Goal: Transaction & Acquisition: Purchase product/service

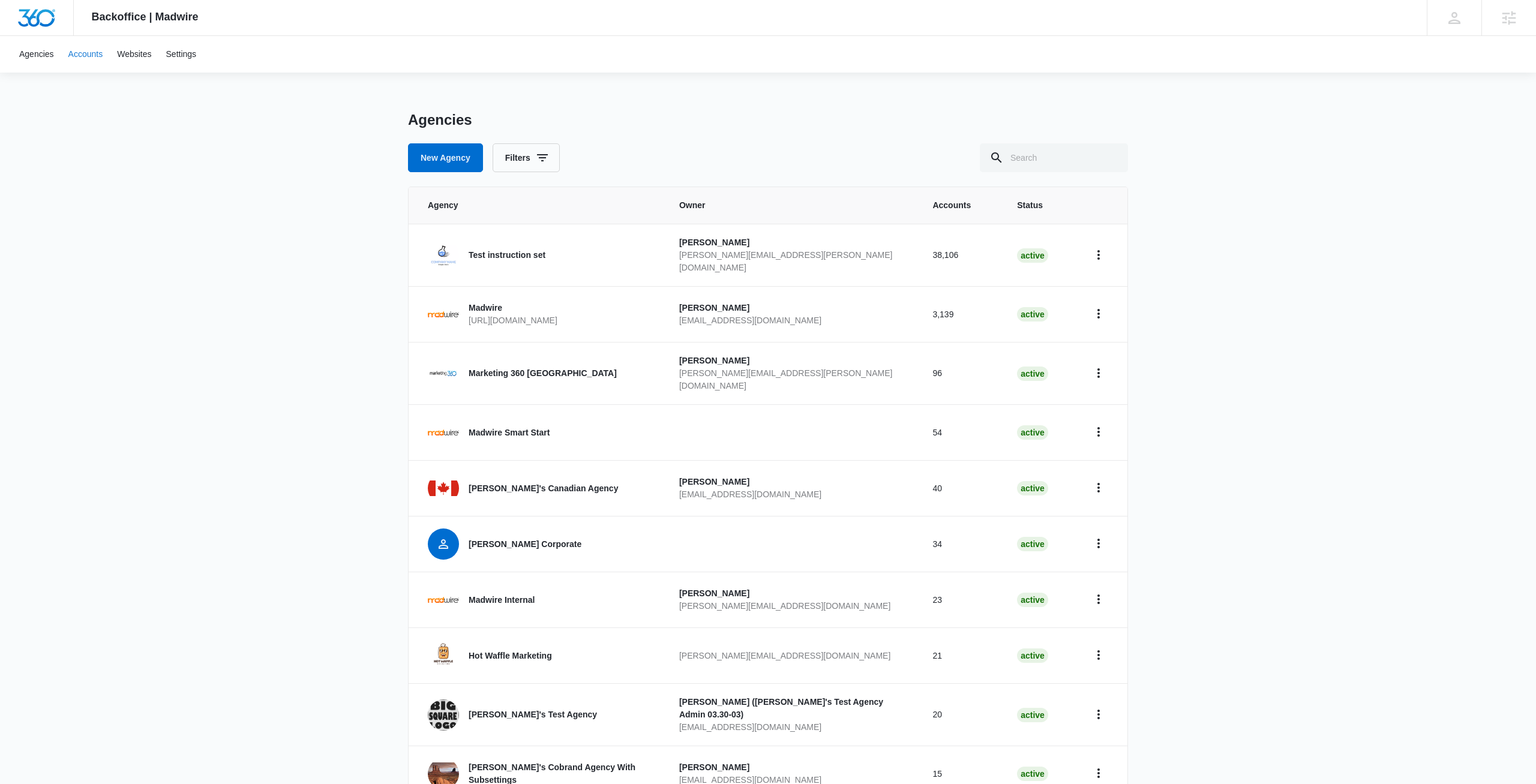
click at [96, 55] on link "Accounts" at bounding box center [85, 54] width 49 height 37
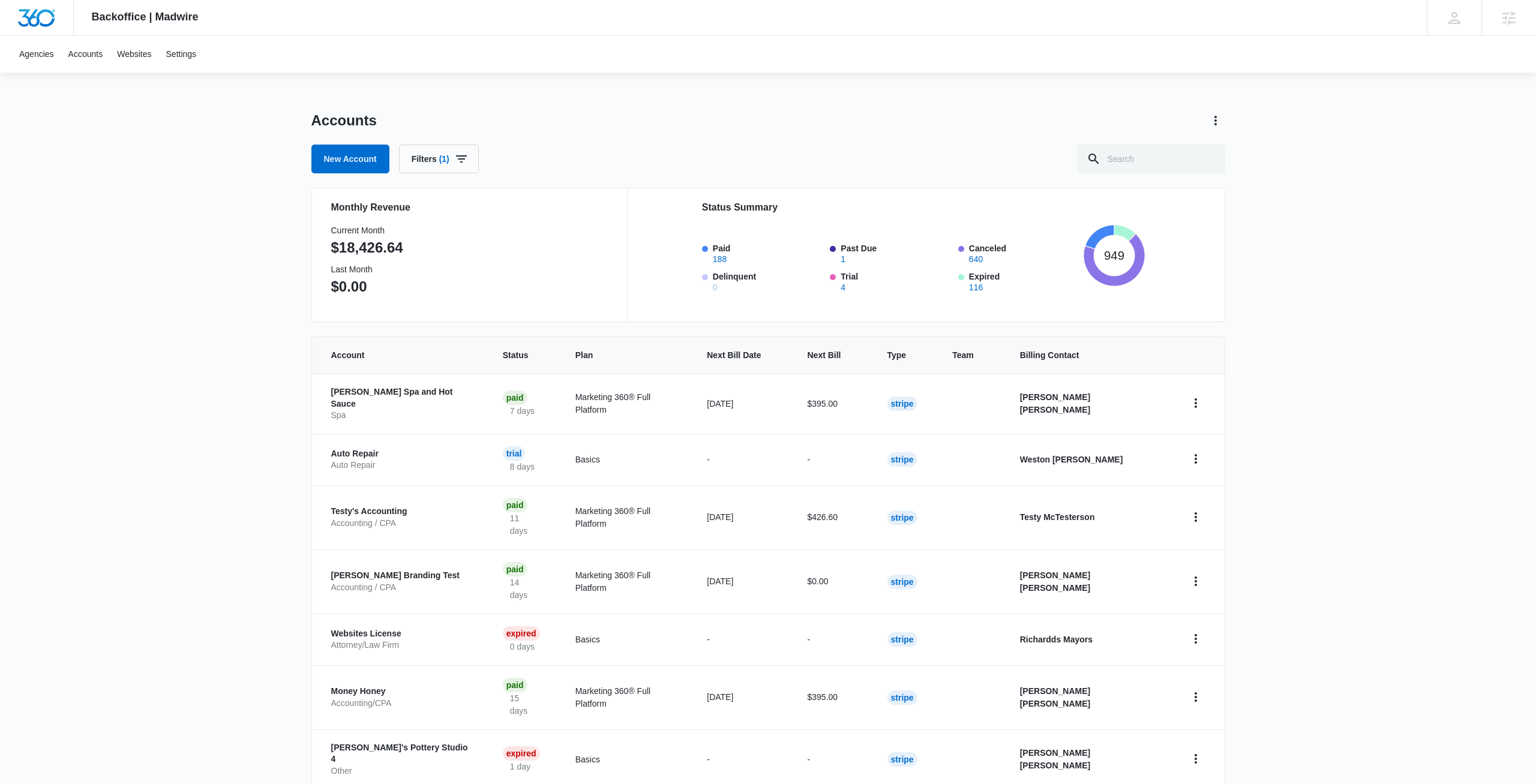
click at [331, 126] on h1 "Accounts" at bounding box center [344, 120] width 66 height 18
click at [242, 120] on div "Backoffice | Madwire Apps Settings [PERSON_NAME] [PERSON_NAME] [PERSON_NAME][EM…" at bounding box center [768, 509] width 1536 height 1018
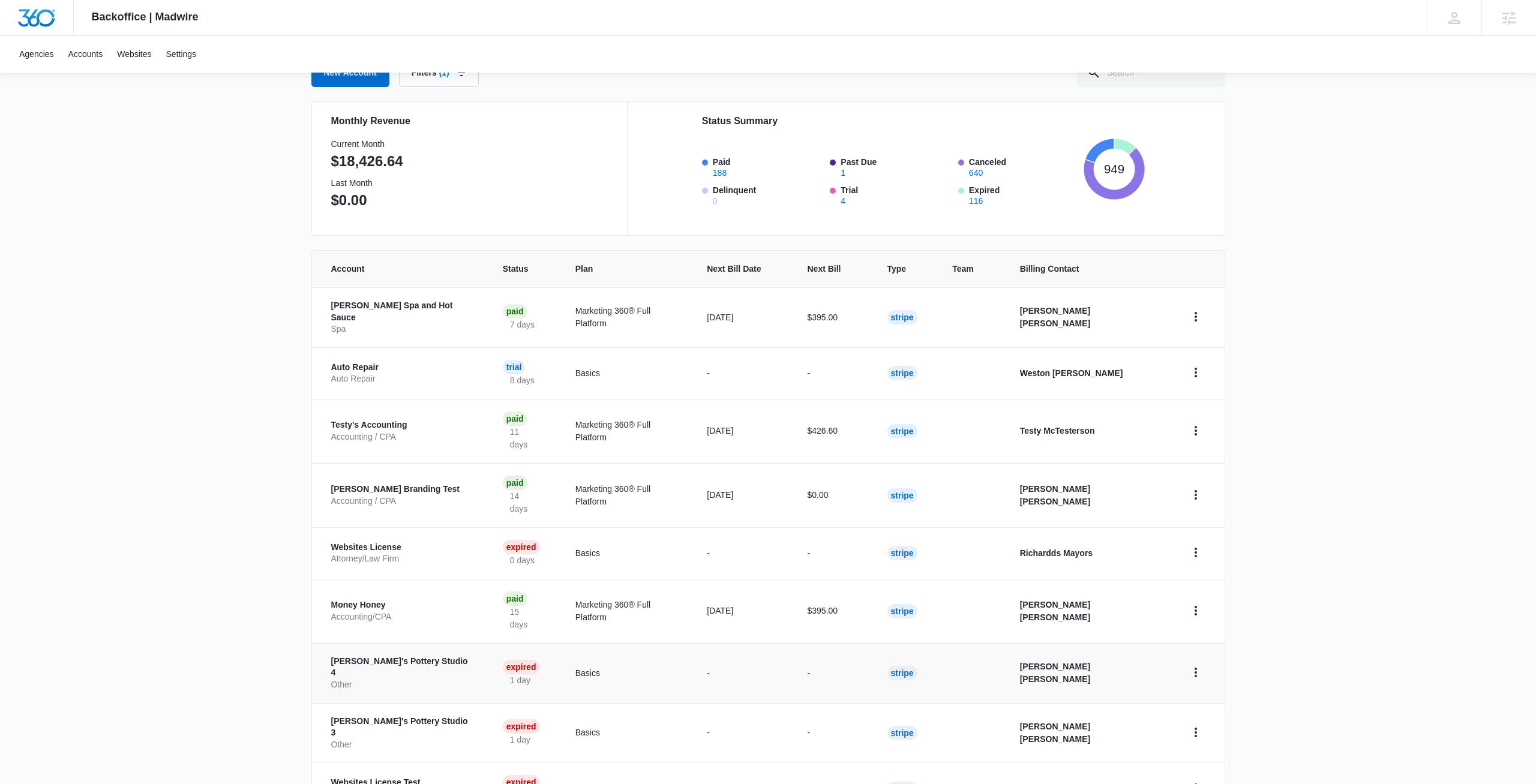
scroll to position [169, 0]
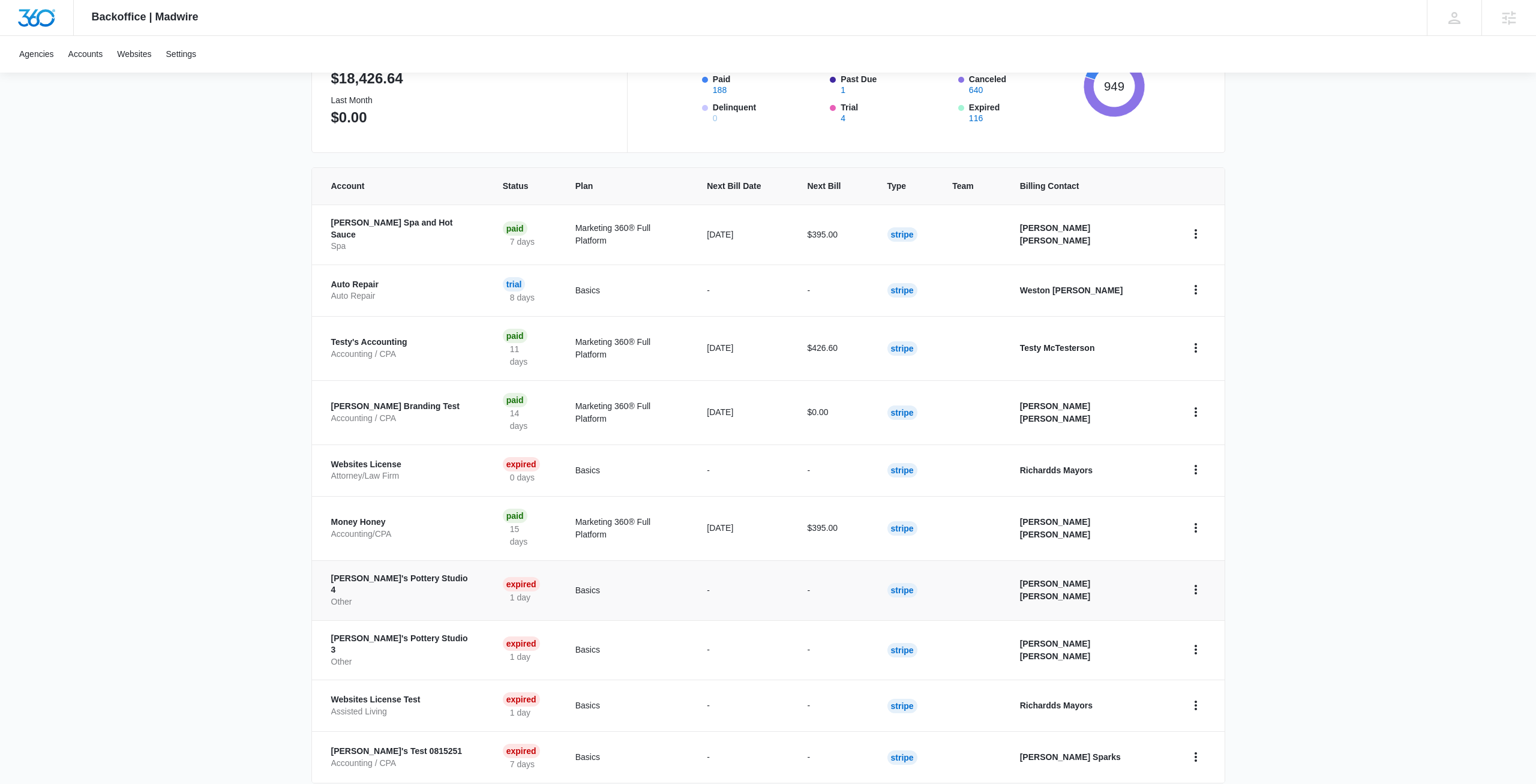
click at [416, 596] on p "Other" at bounding box center [403, 602] width 143 height 12
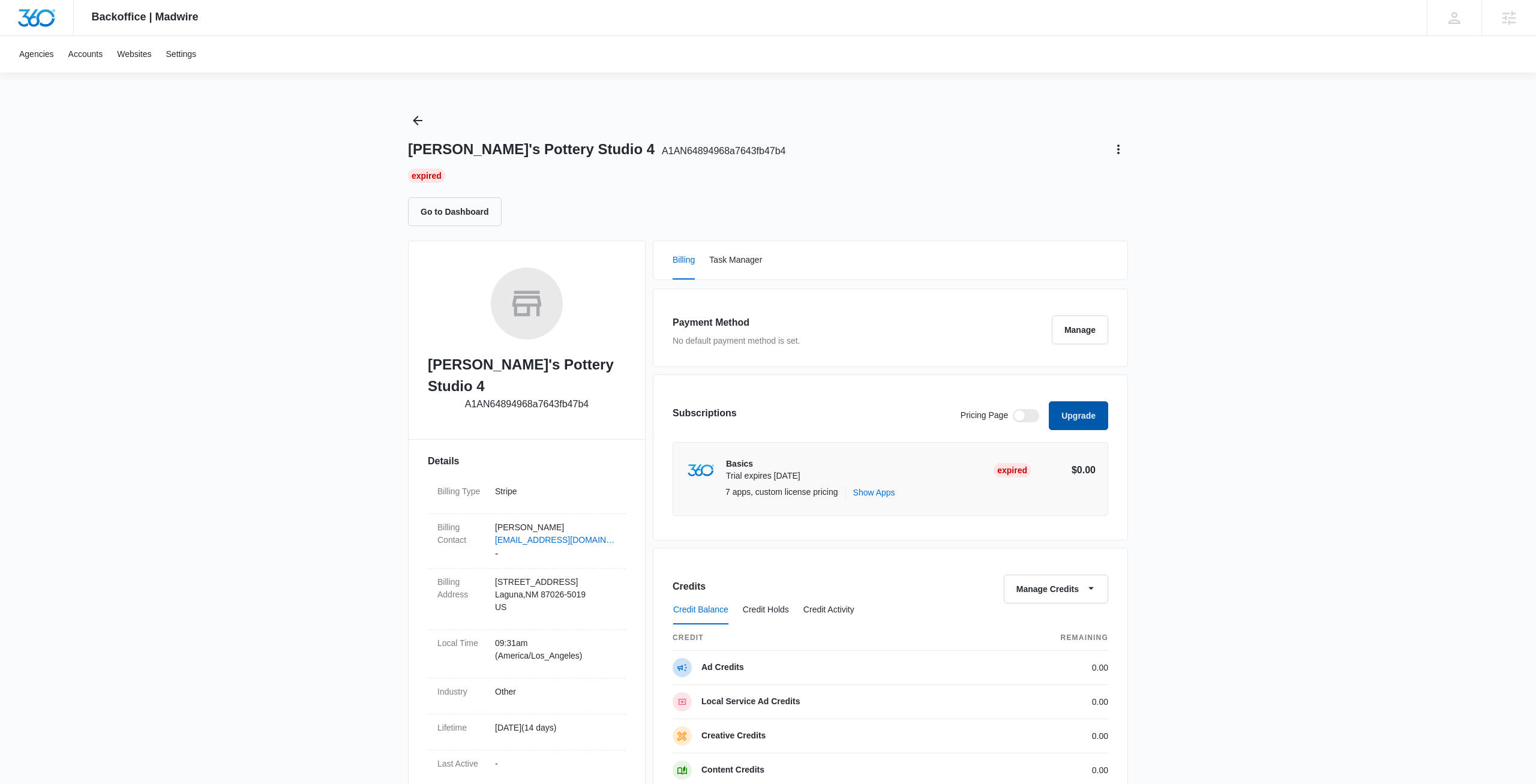
click at [1082, 415] on button "Upgrade" at bounding box center [1078, 416] width 60 height 29
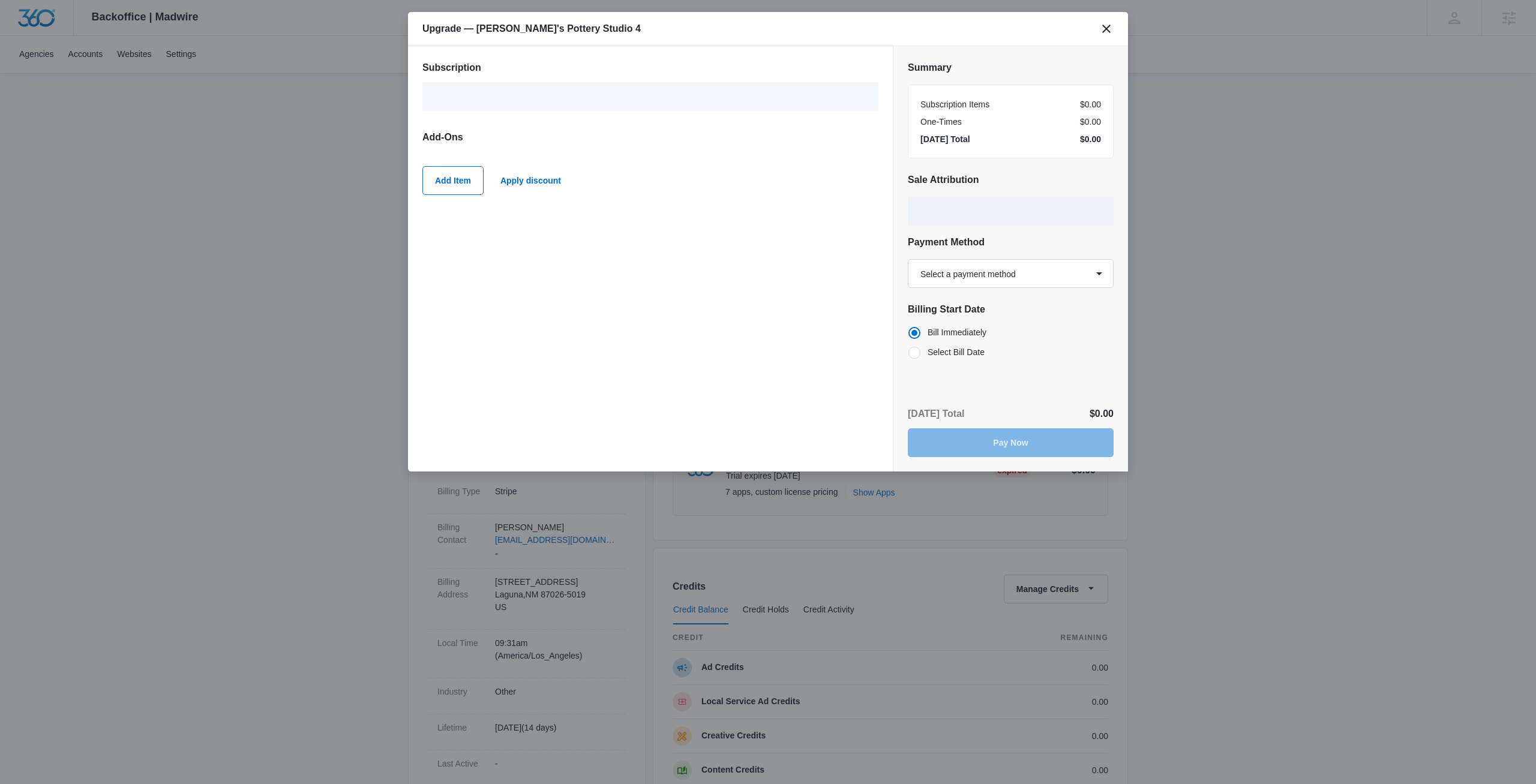
radio input "true"
click at [543, 102] on div at bounding box center [636, 109] width 379 height 15
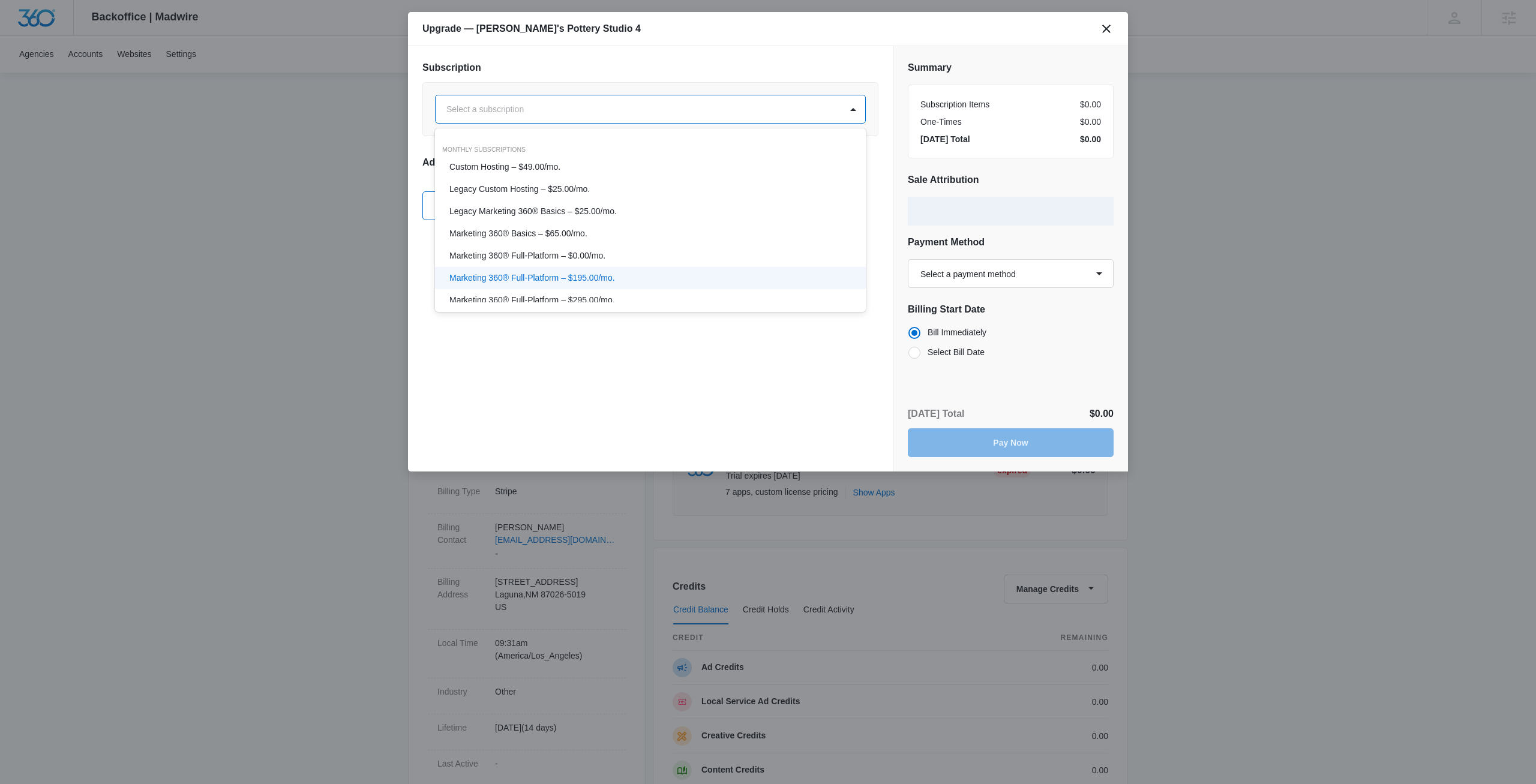
scroll to position [80, 0]
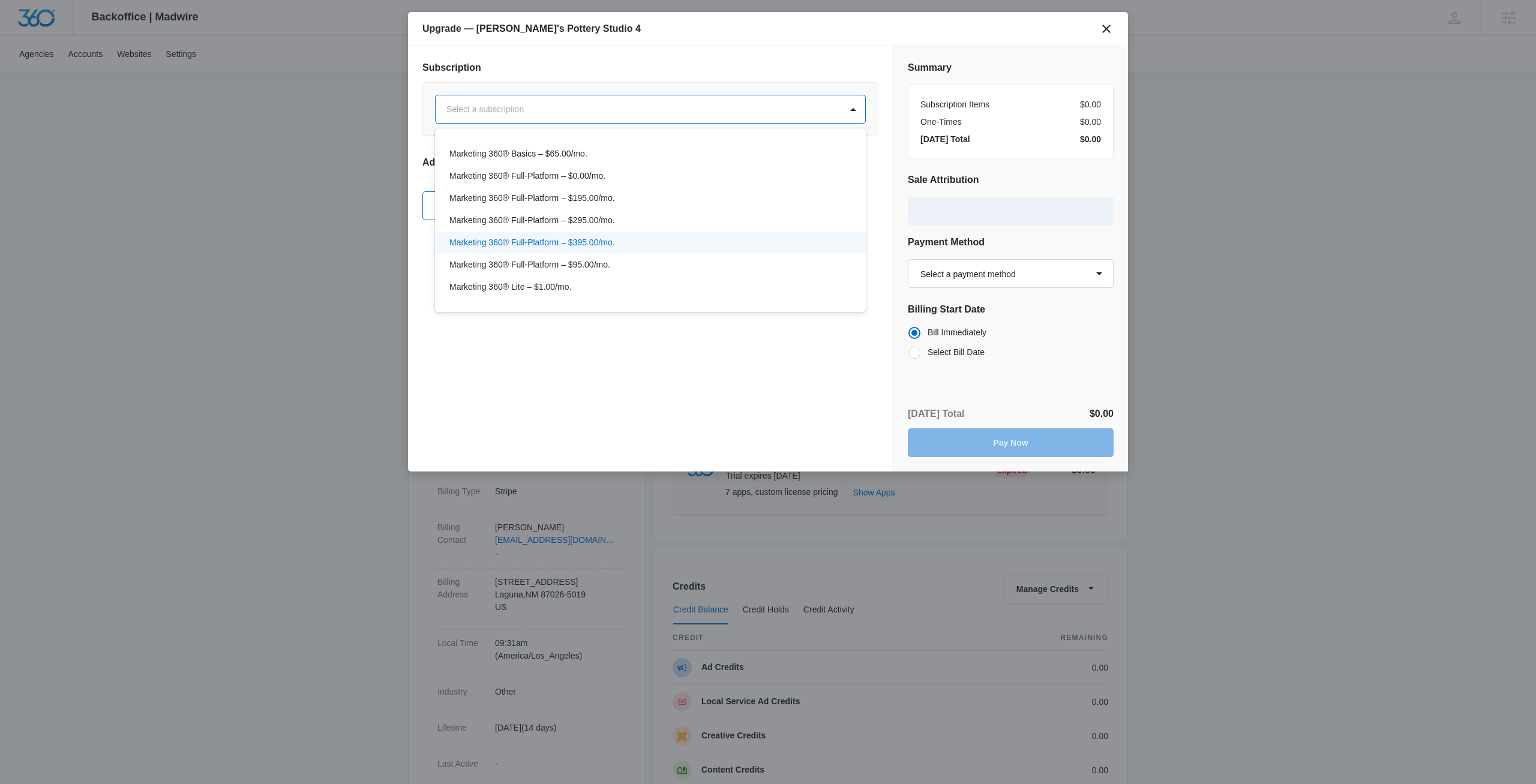
click at [635, 242] on div "Marketing 360® Full-Platform – $395.00/mo." at bounding box center [649, 242] width 400 height 12
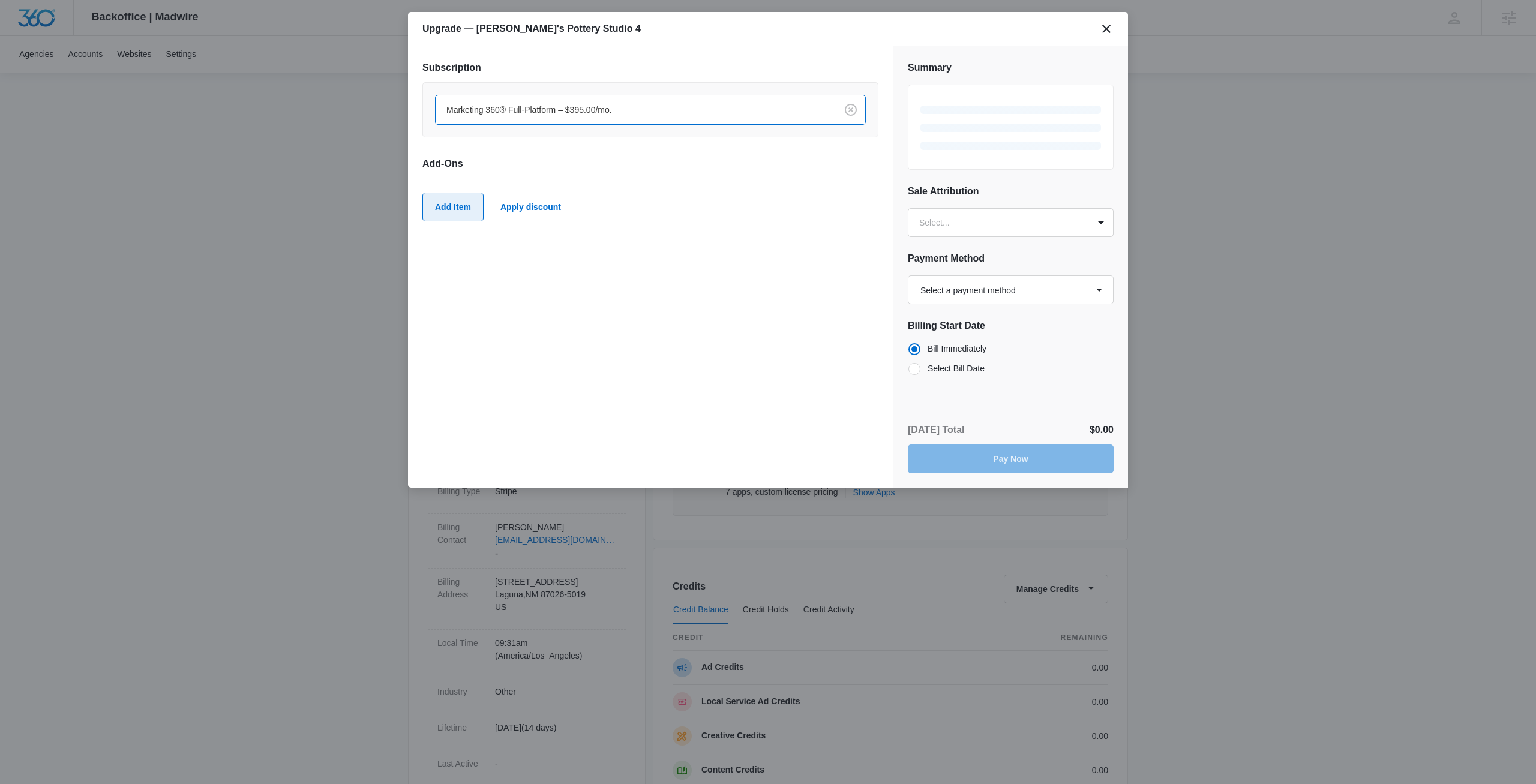
click at [446, 202] on button "Add Item" at bounding box center [453, 207] width 61 height 29
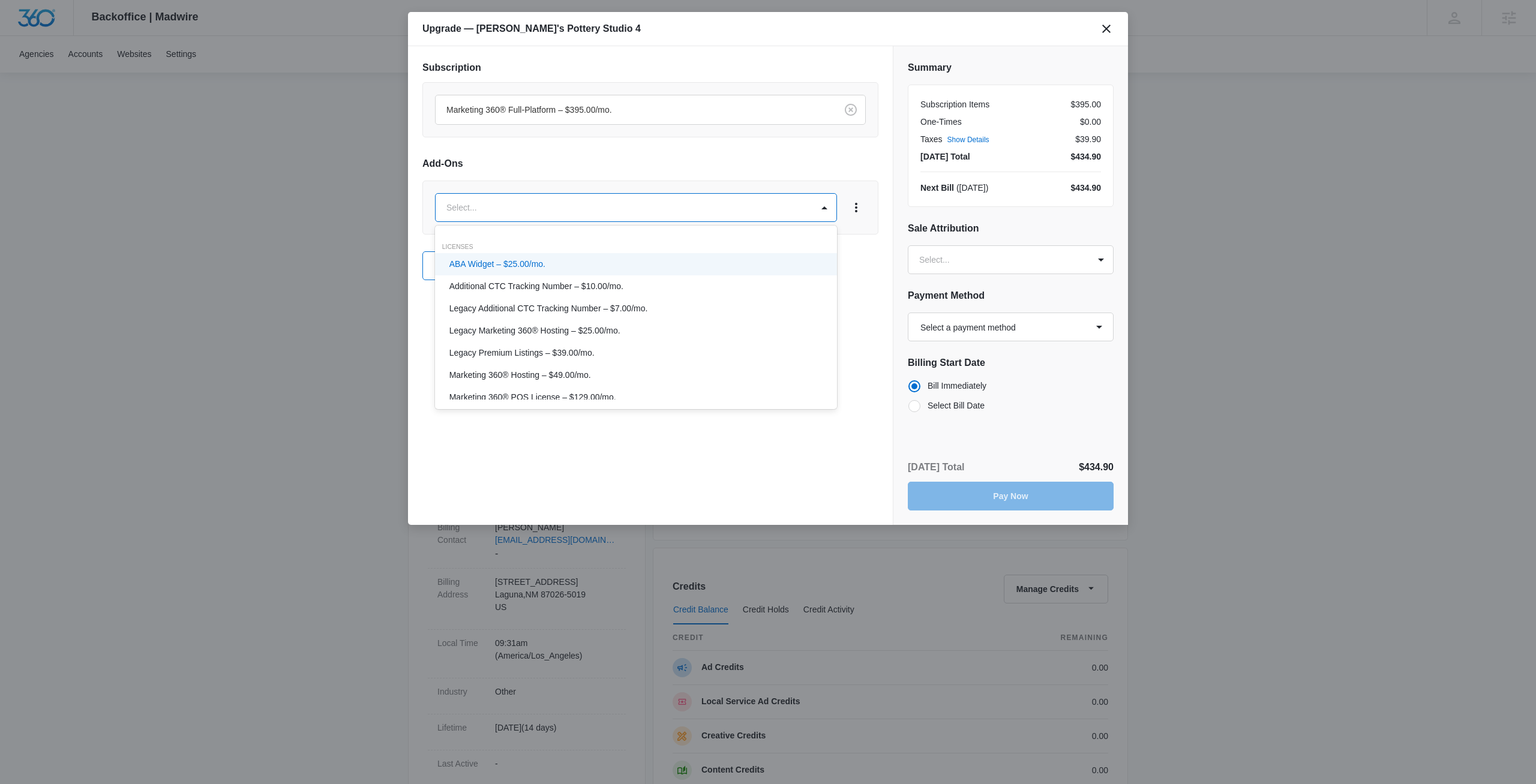
click at [514, 218] on body "Backoffice | Madwire Apps Settings [PERSON_NAME] [PERSON_NAME] [PERSON_NAME][EM…" at bounding box center [768, 613] width 1536 height 1227
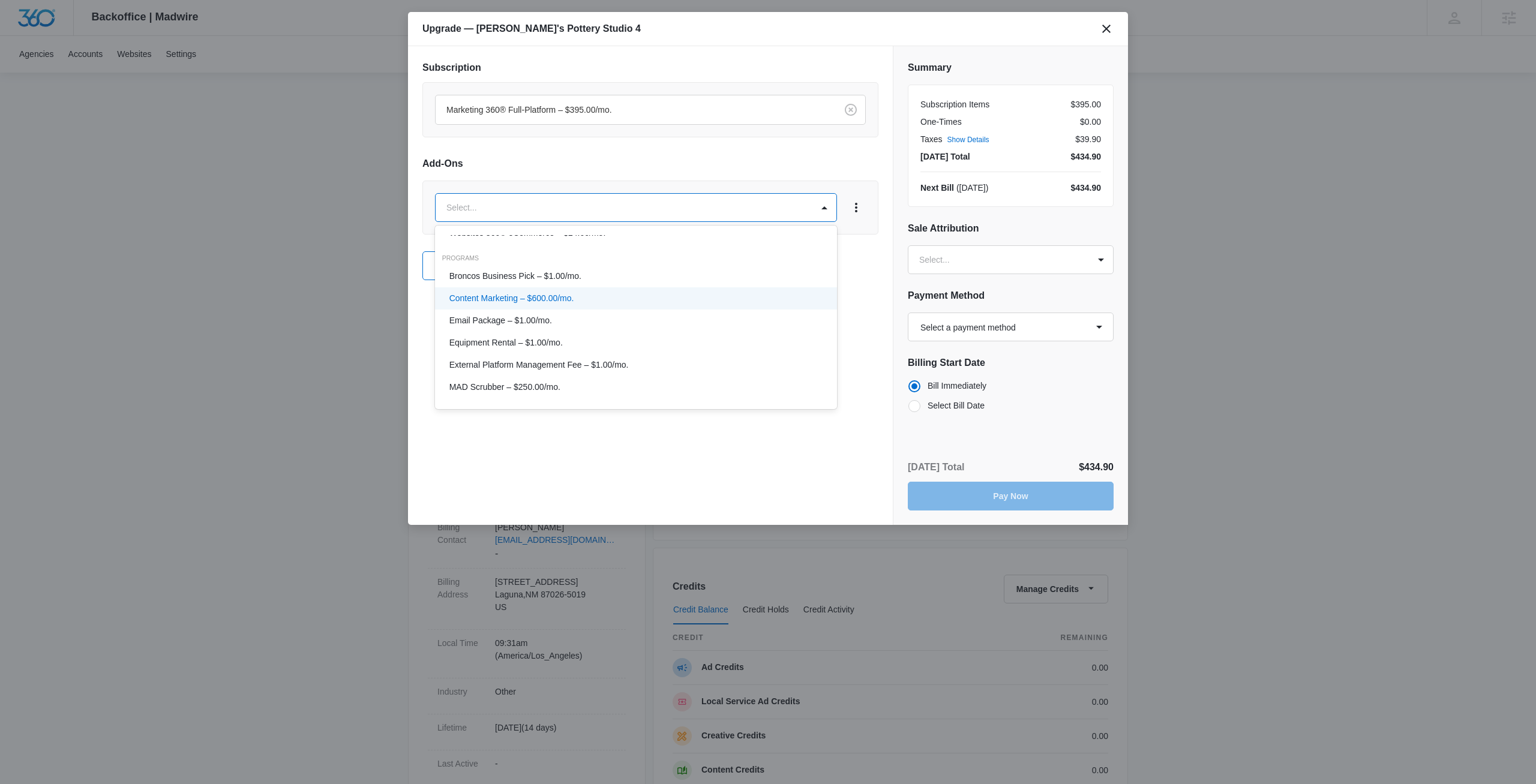
click at [552, 301] on p "Content Marketing – $600.00/mo." at bounding box center [512, 298] width 125 height 12
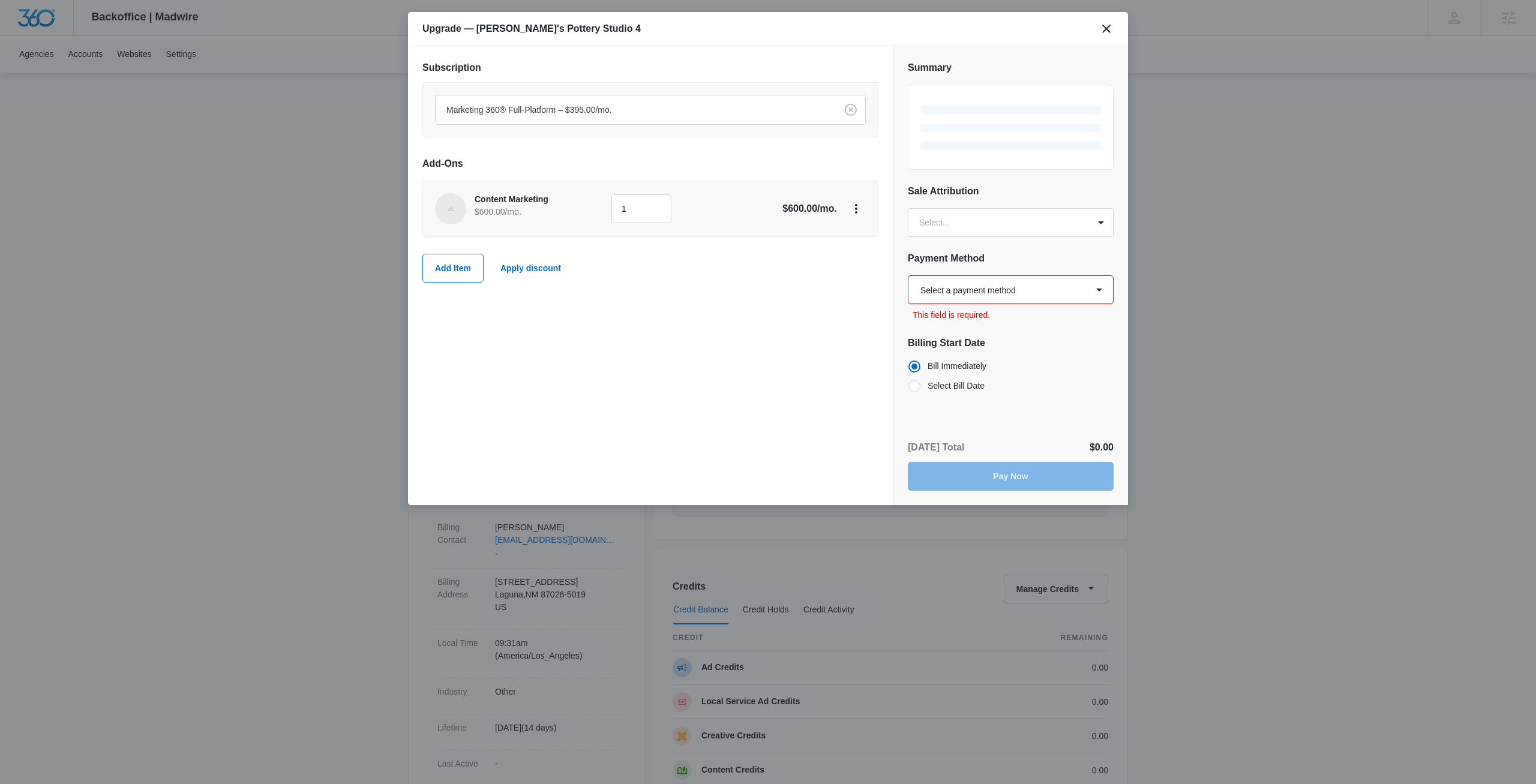
click at [590, 379] on div "Subscription Marketing 360® Full-Platform – $395.00/mo. Add-Ons Content Marketi…" at bounding box center [651, 275] width 485 height 459
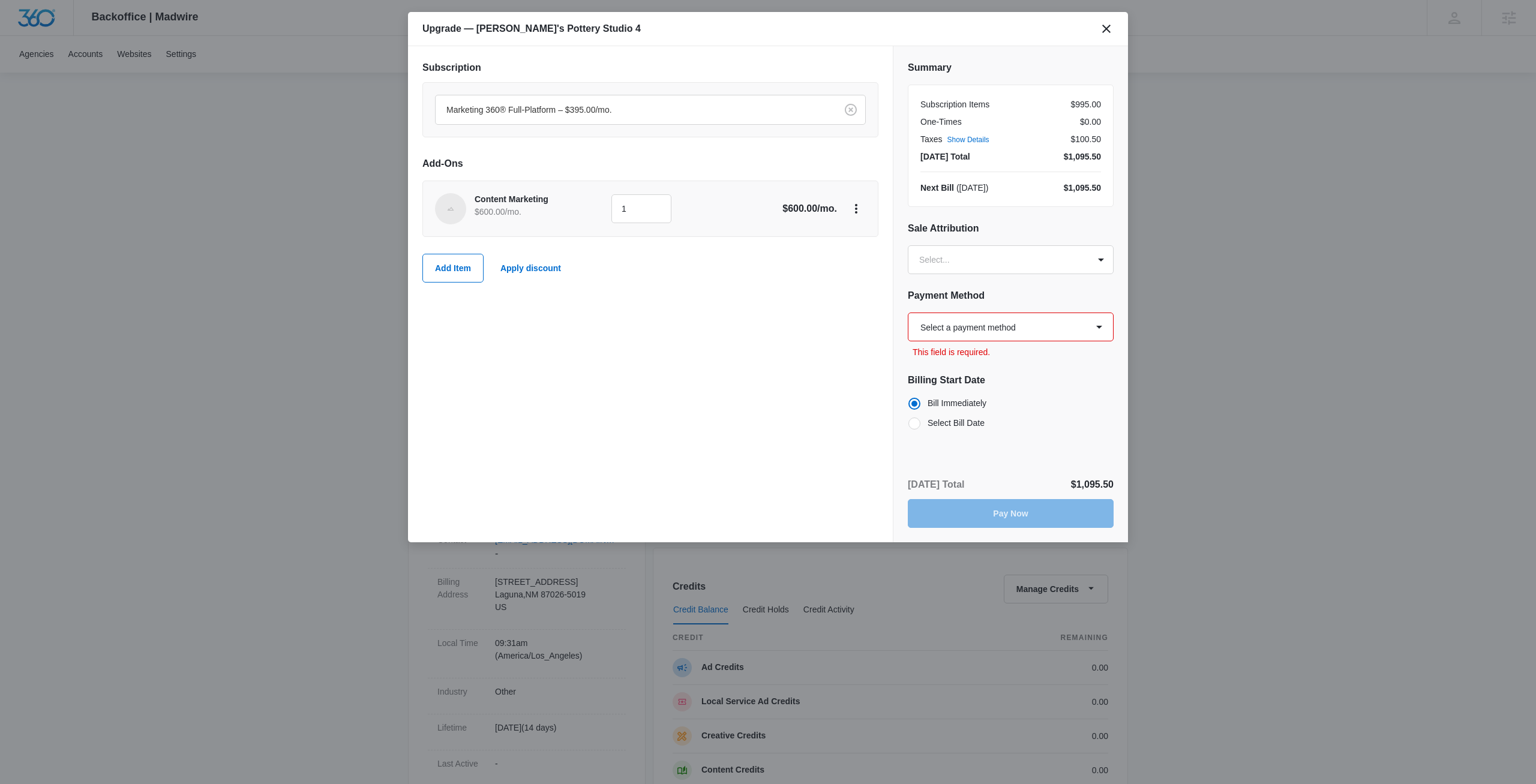
click at [908, 312] on select "Select a payment method Visa ending in 4242 Visa ending in 4242 Visa ending in …" at bounding box center [1011, 327] width 206 height 29
select select "pm_1R4Q5KA4n8RTgNjUyIMGVNo7"
click option "Visa ending in 4242" at bounding box center [0, 0] width 0 height 0
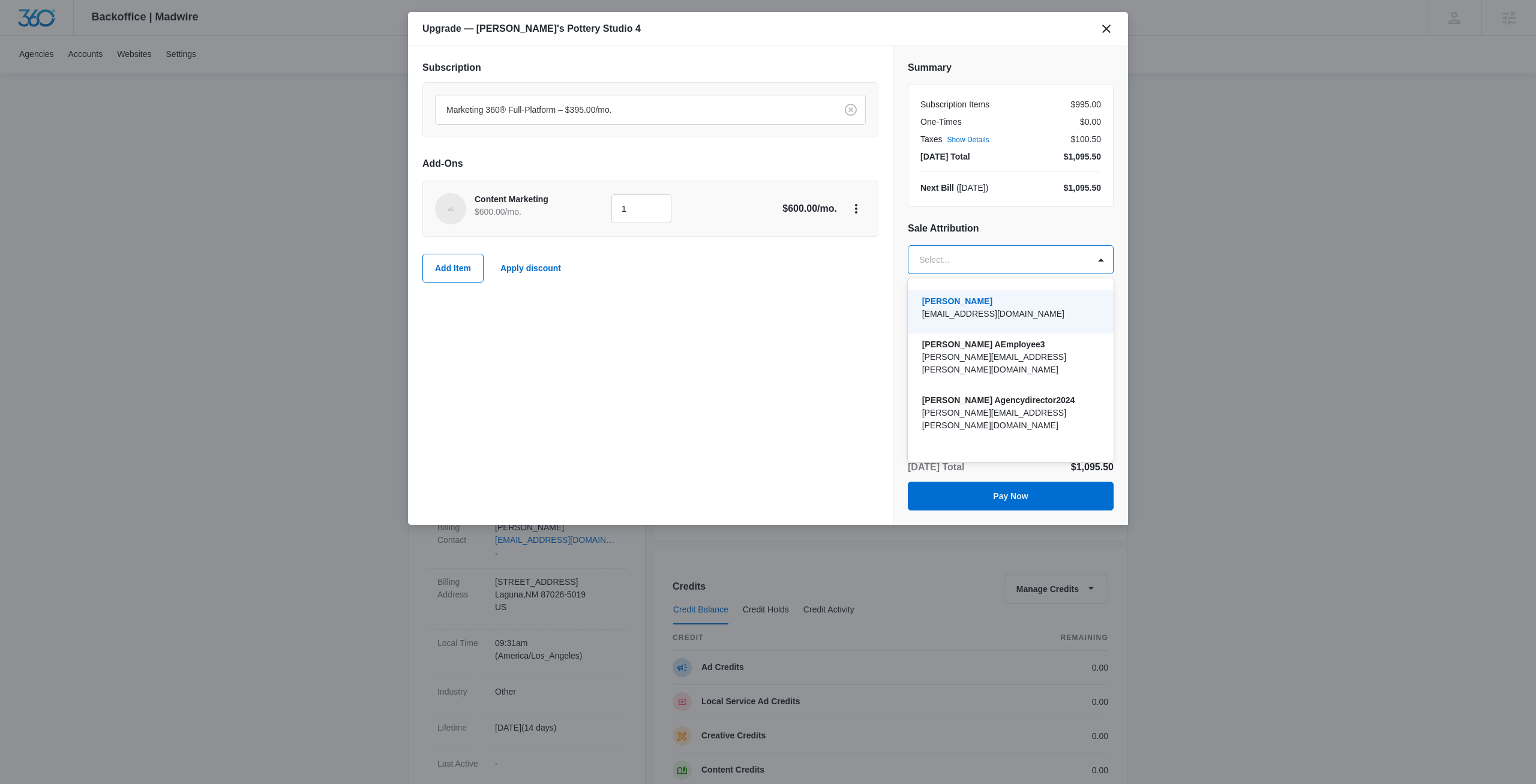
click at [990, 259] on body "Backoffice | Madwire Apps Settings [PERSON_NAME] [PERSON_NAME] [PERSON_NAME][EM…" at bounding box center [768, 613] width 1536 height 1227
click at [981, 226] on div at bounding box center [768, 392] width 1536 height 784
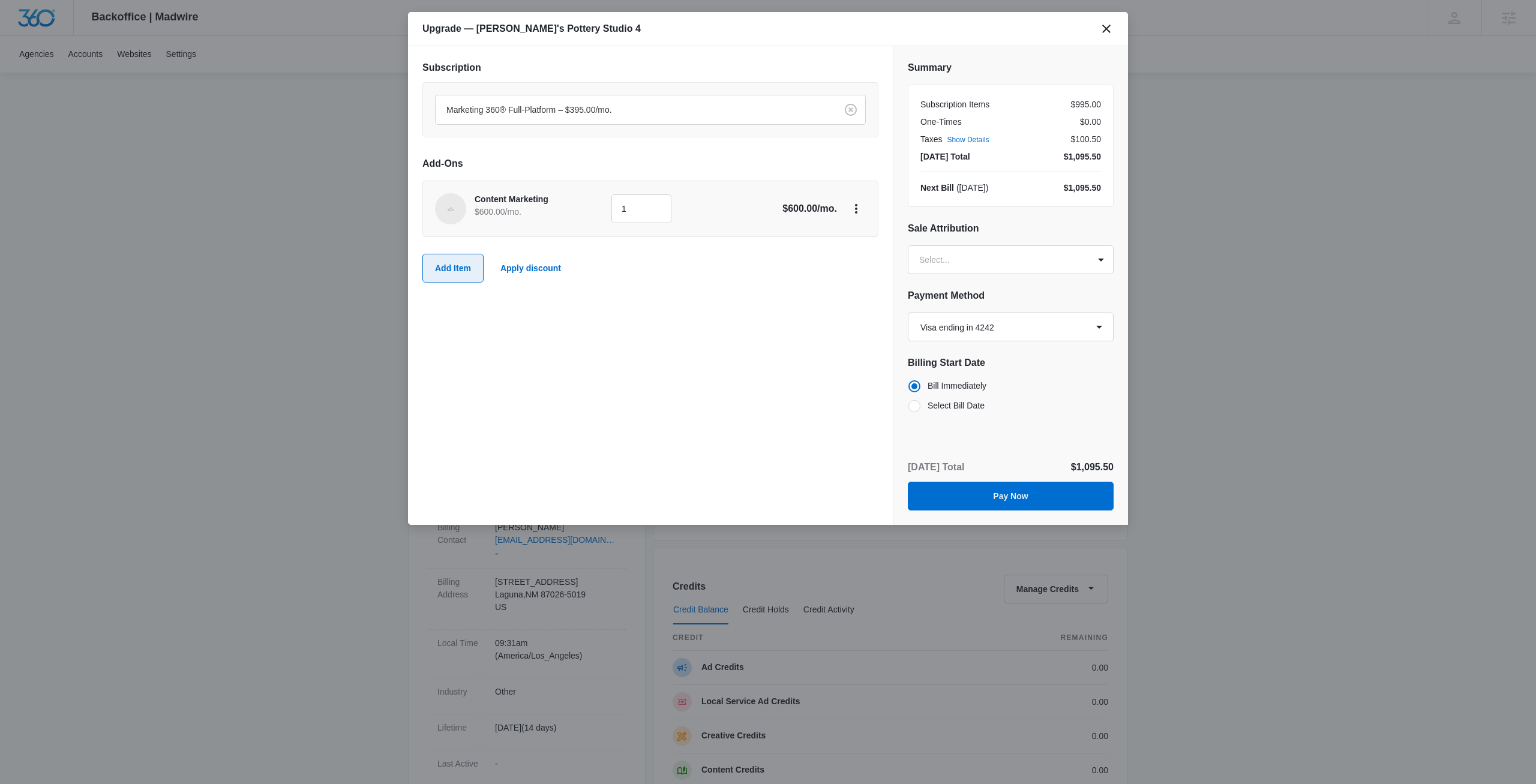
click at [456, 266] on button "Add Item" at bounding box center [453, 268] width 61 height 29
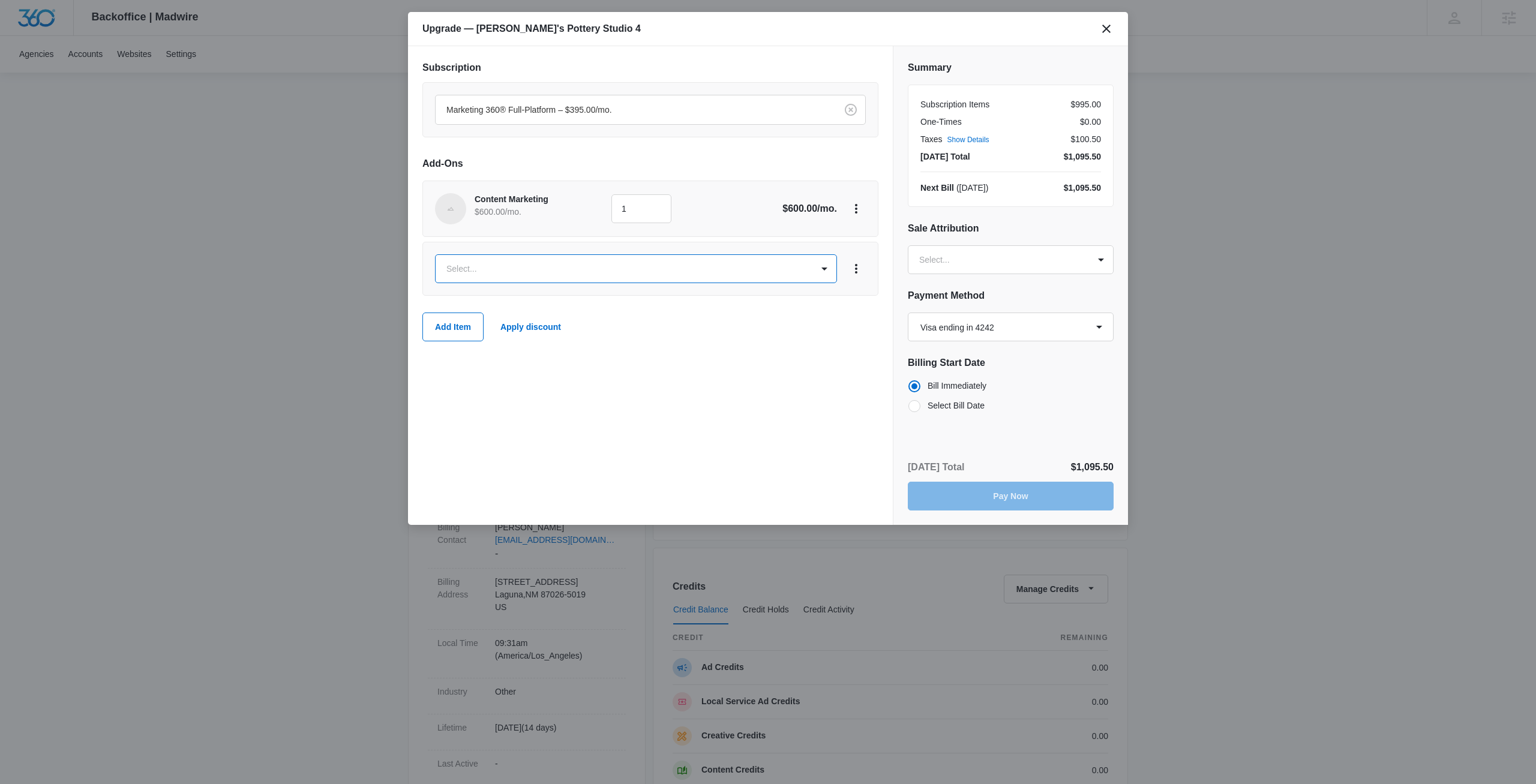
click at [480, 275] on body "Backoffice | Madwire Apps Settings [PERSON_NAME] [PERSON_NAME] [PERSON_NAME][EM…" at bounding box center [768, 613] width 1536 height 1227
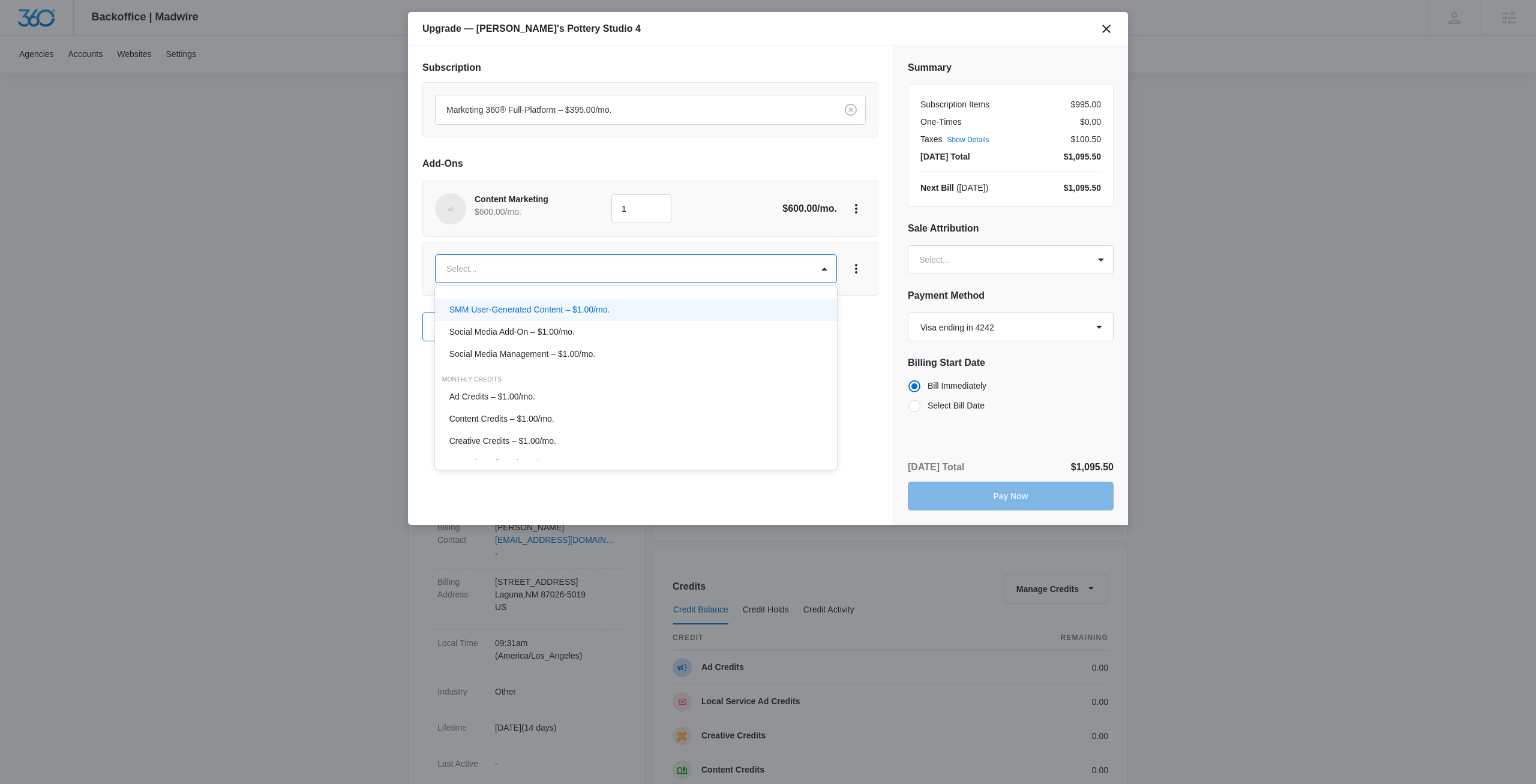
scroll to position [560, 0]
click at [524, 318] on p "Ad Credits – $1.00/mo." at bounding box center [492, 317] width 86 height 12
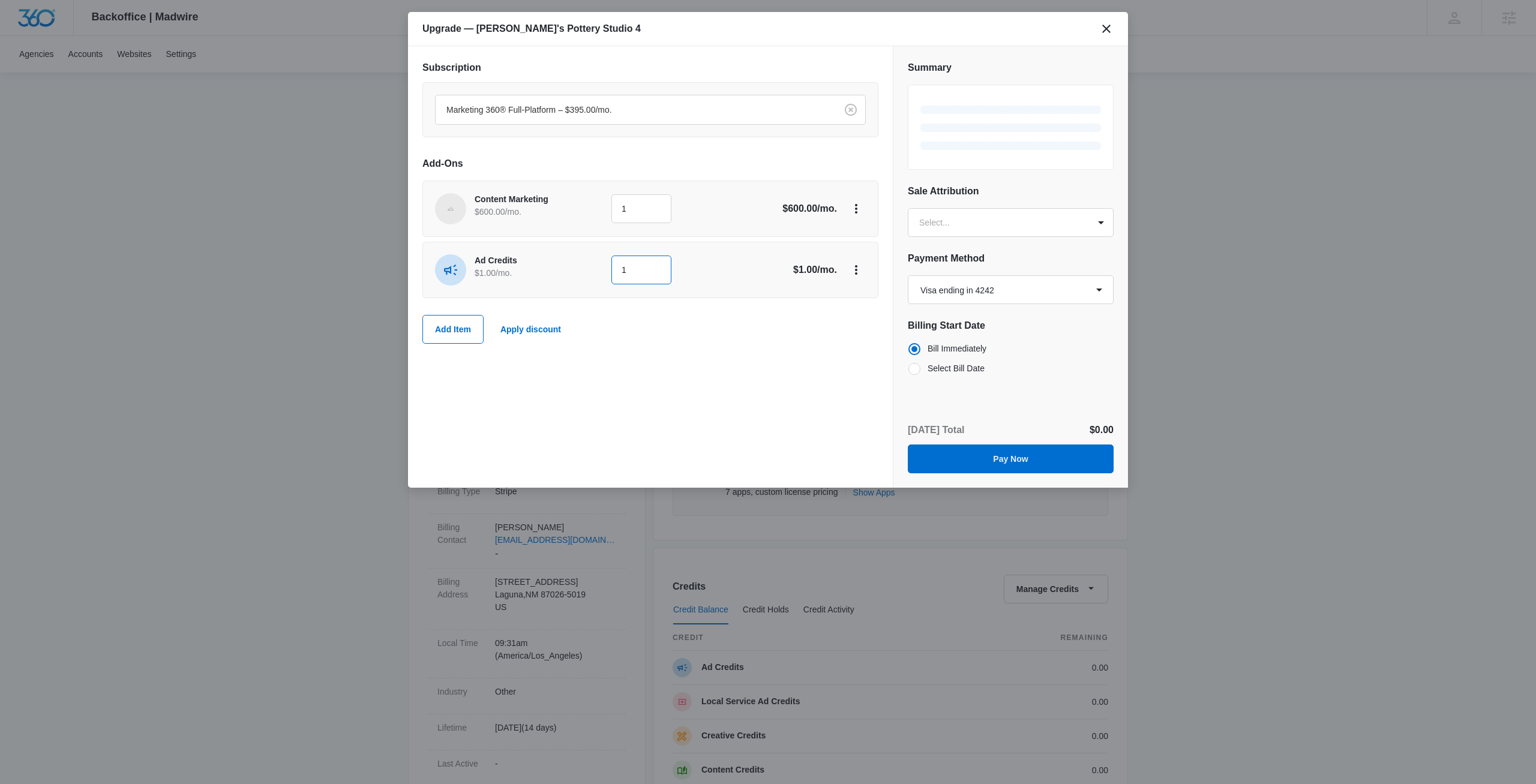
click at [656, 276] on input "1" at bounding box center [641, 270] width 60 height 29
type input "500"
click at [530, 396] on div "Subscription Marketing 360® Full-Platform – $395.00/mo. Add-Ons Content Marketi…" at bounding box center [651, 266] width 485 height 442
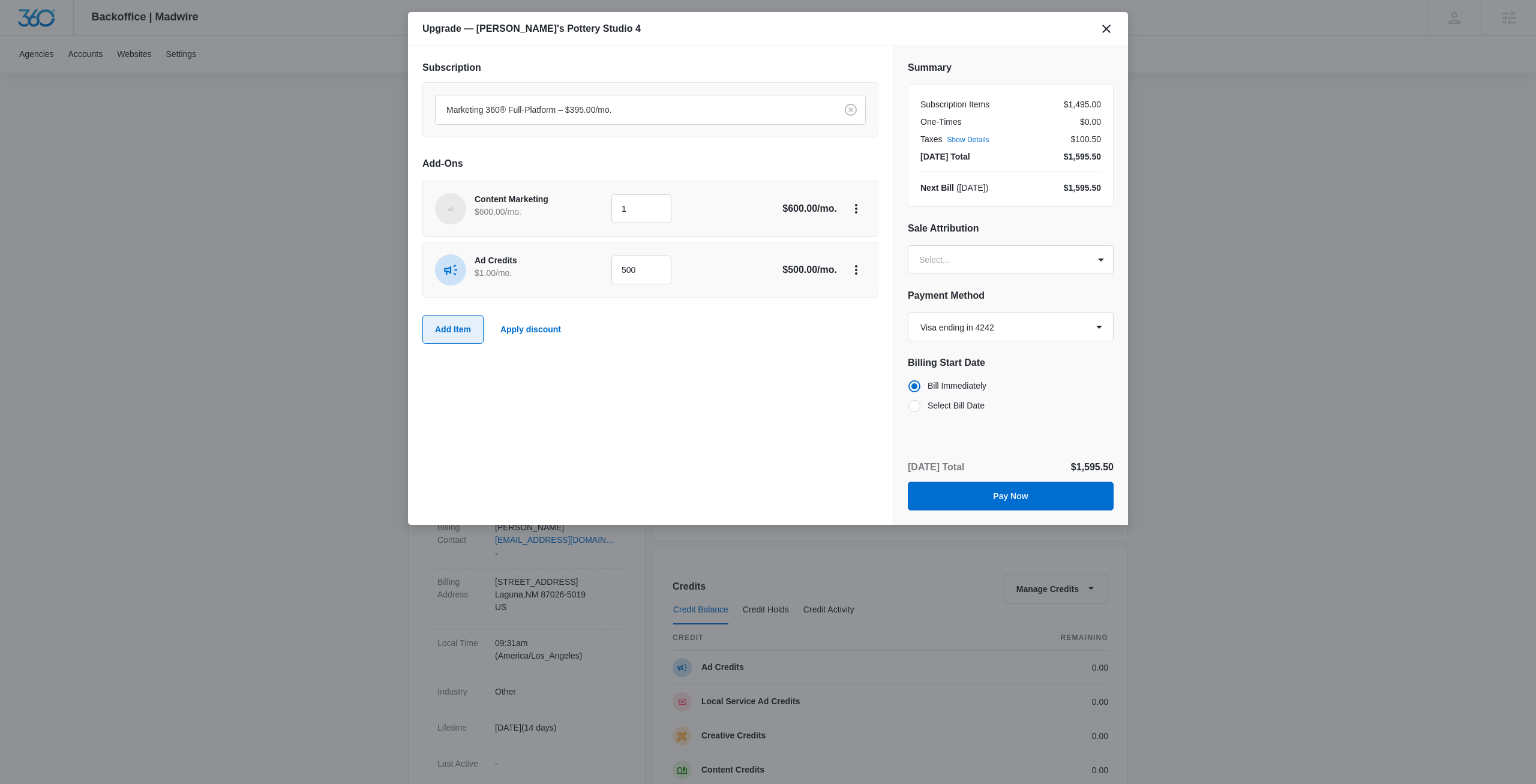
click at [465, 332] on button "Add Item" at bounding box center [453, 329] width 61 height 29
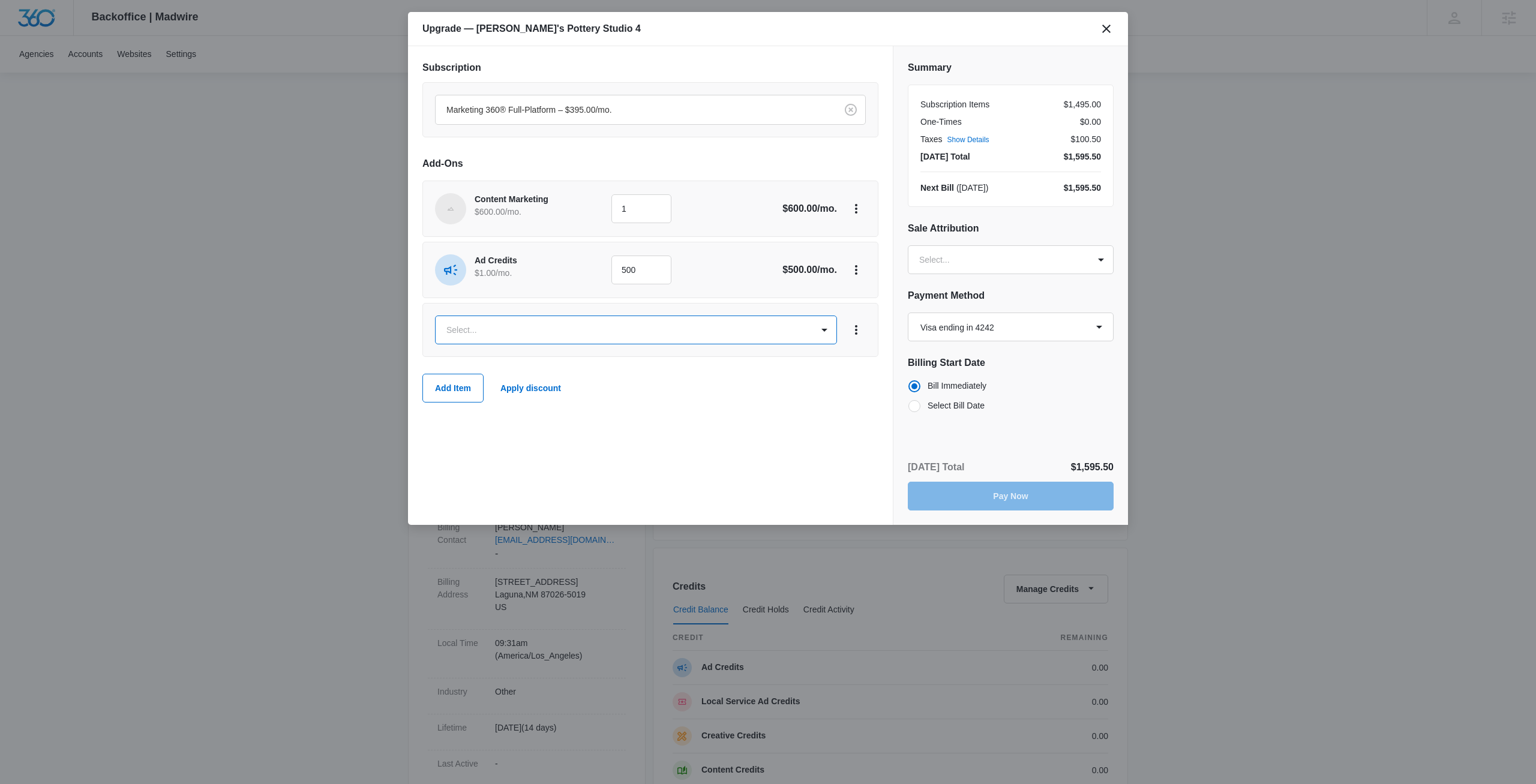
click at [534, 329] on body "Backoffice | Madwire Apps Settings [PERSON_NAME] [PERSON_NAME] [PERSON_NAME][EM…" at bounding box center [768, 613] width 1536 height 1227
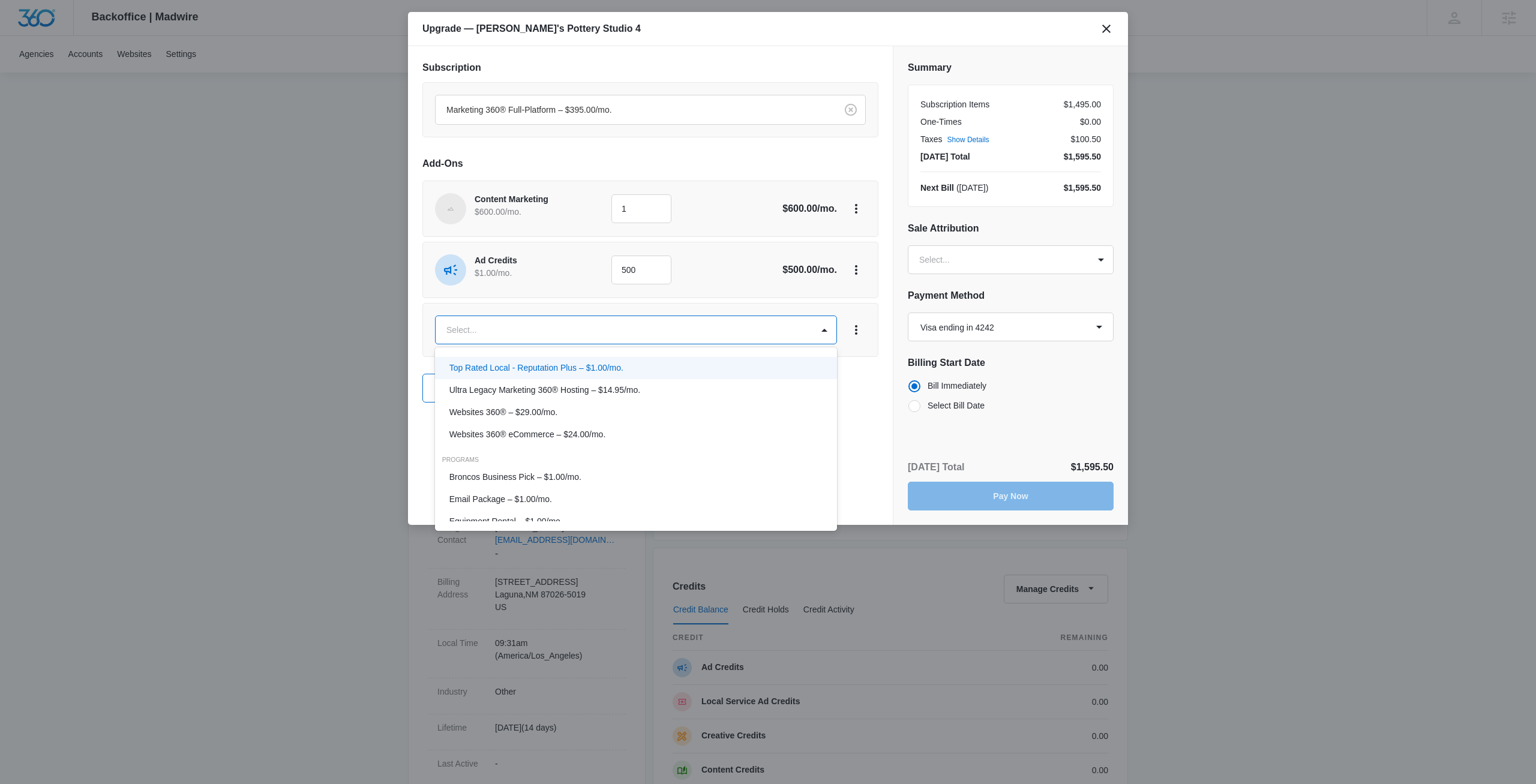
scroll to position [159, 0]
click at [516, 392] on div "Premium Listings – $59.00/mo." at bounding box center [636, 382] width 402 height 22
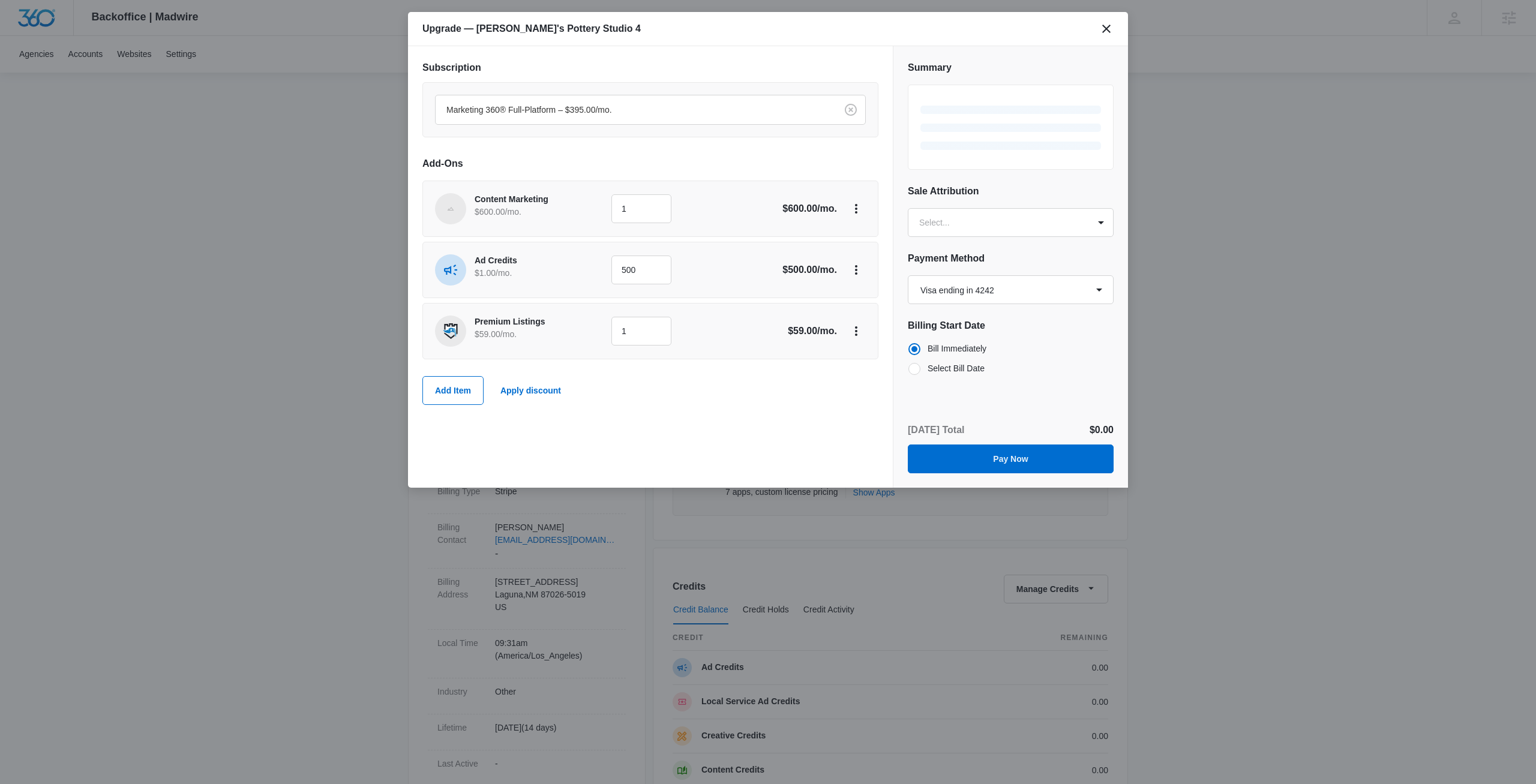
click at [693, 434] on div "Subscription Marketing 360® Full-Platform – $395.00/mo. Add-Ons Content Marketi…" at bounding box center [651, 266] width 485 height 442
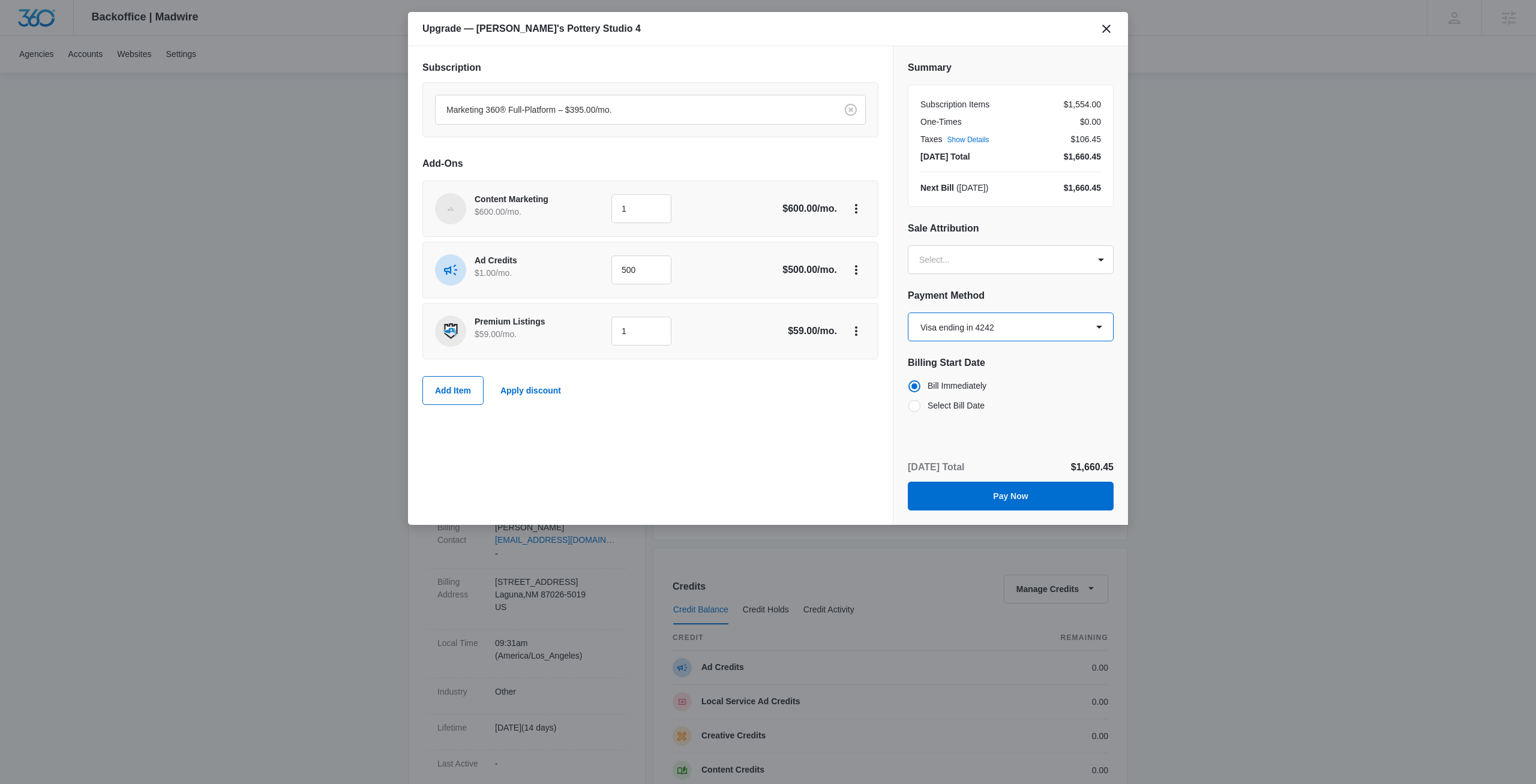
click at [908, 312] on select "Select a payment method Visa ending in 4242 Visa ending in 4242 Visa ending in …" at bounding box center [1011, 327] width 206 height 29
click option "Visa ending in 4242" at bounding box center [0, 0] width 0 height 0
click at [1023, 490] on button "Pay Now" at bounding box center [1011, 496] width 206 height 29
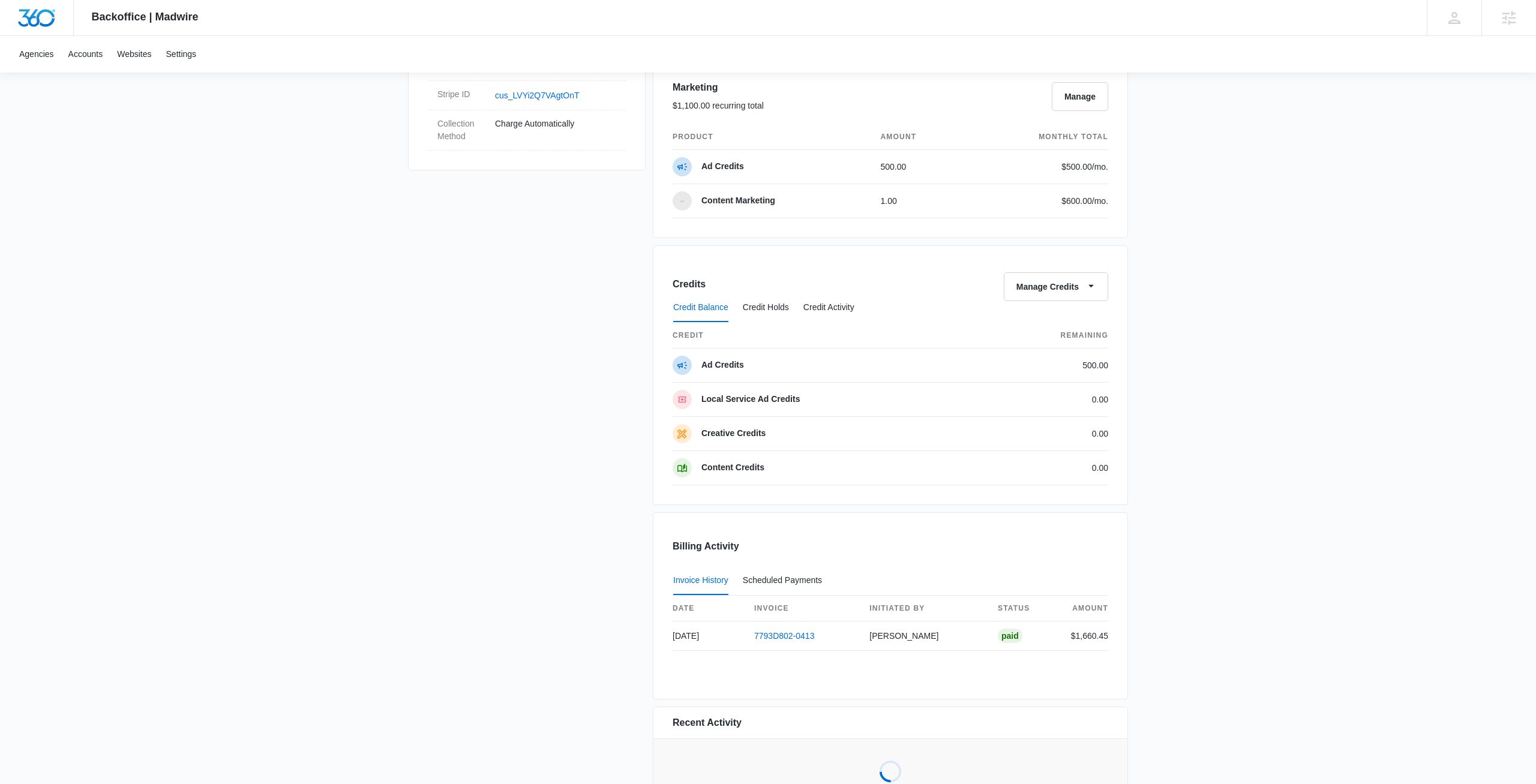
scroll to position [841, 0]
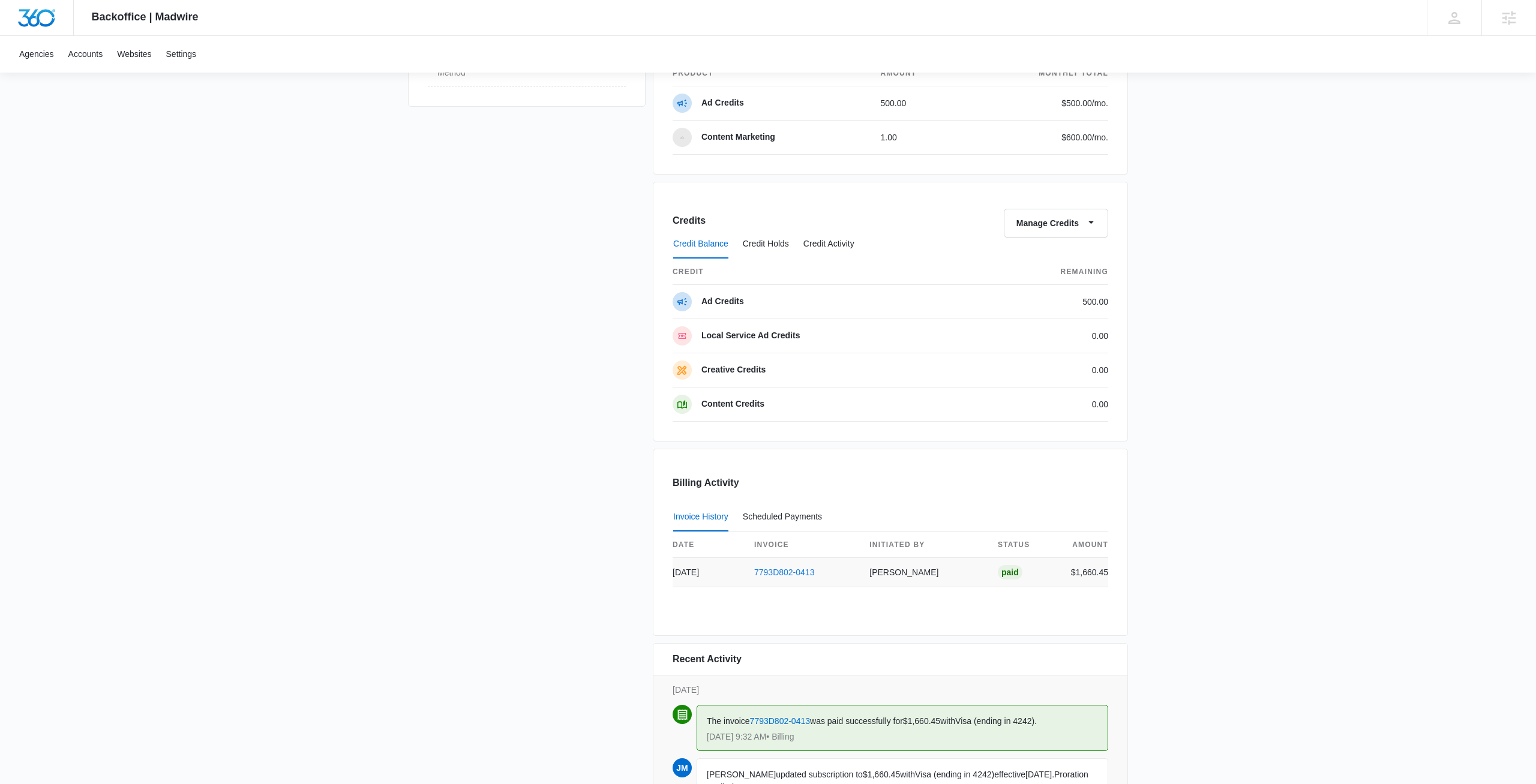
click at [793, 567] on link "7793D802-0413" at bounding box center [784, 572] width 60 height 10
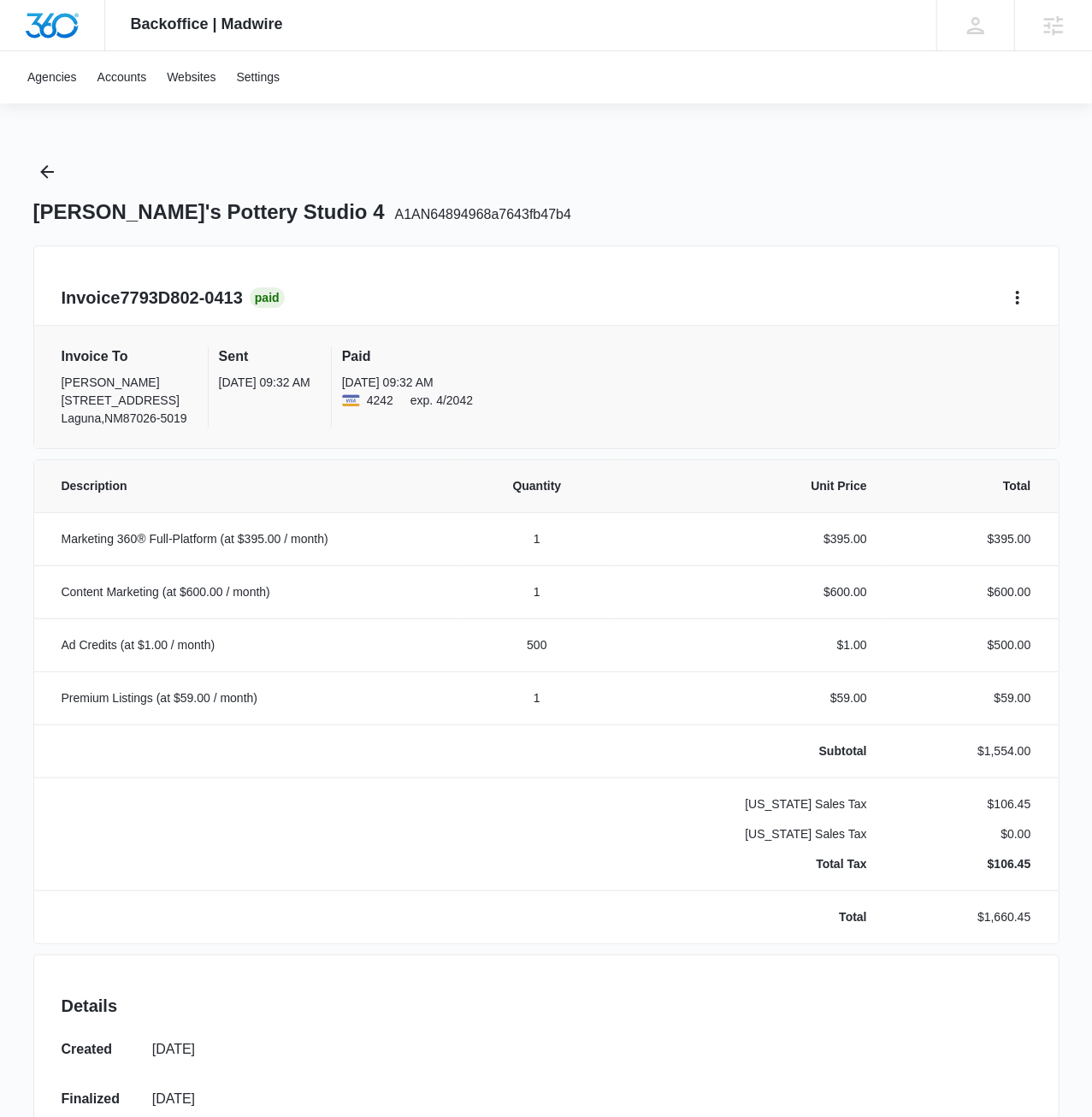
click at [365, 133] on div "Backoffice | Madwire Apps Settings JM Jake Meyer jake.meyer@madwire.com My Prof…" at bounding box center [546, 892] width 1092 height 1784
click at [47, 173] on icon "Back" at bounding box center [47, 171] width 14 height 14
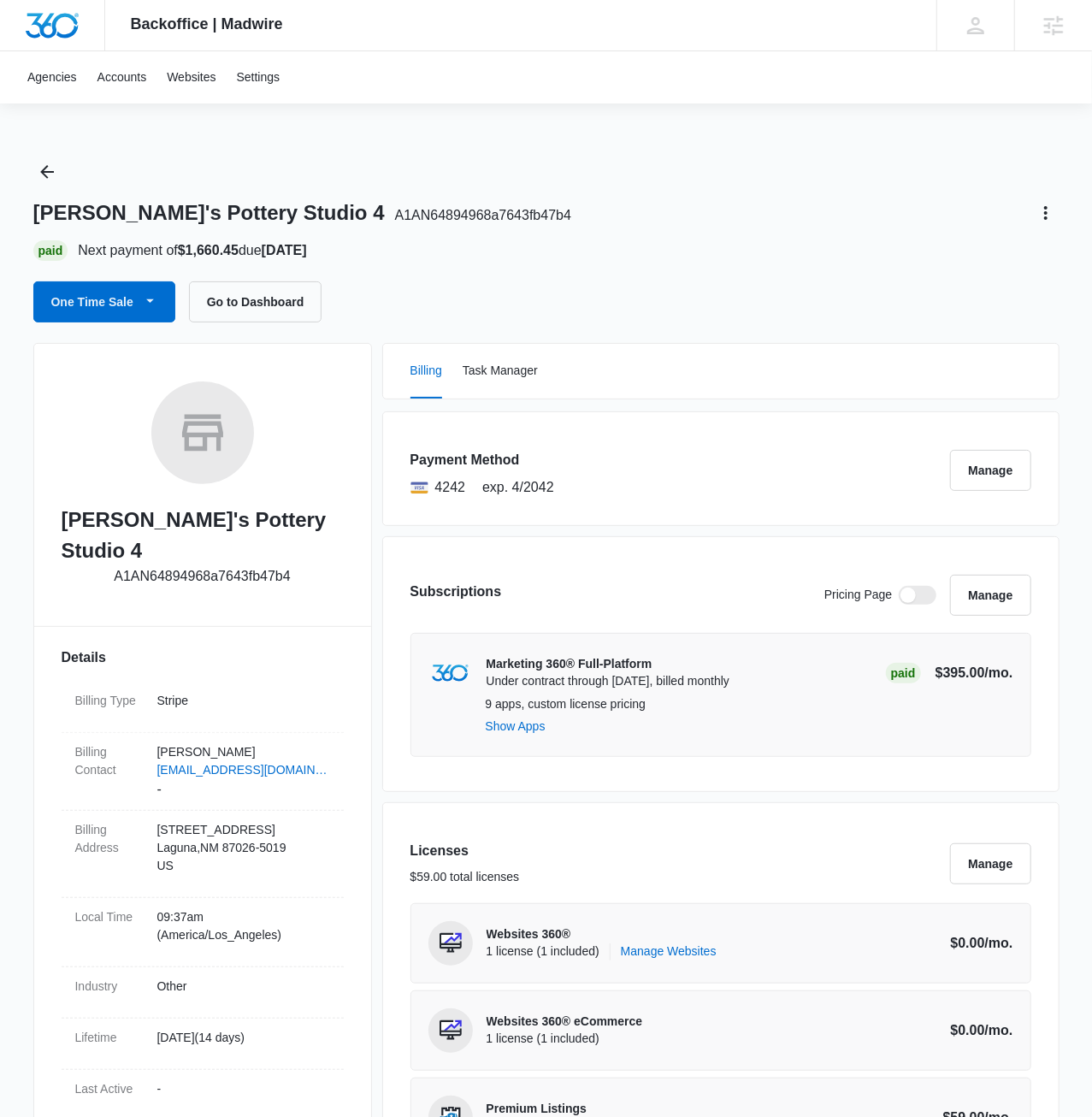
scroll to position [123, 0]
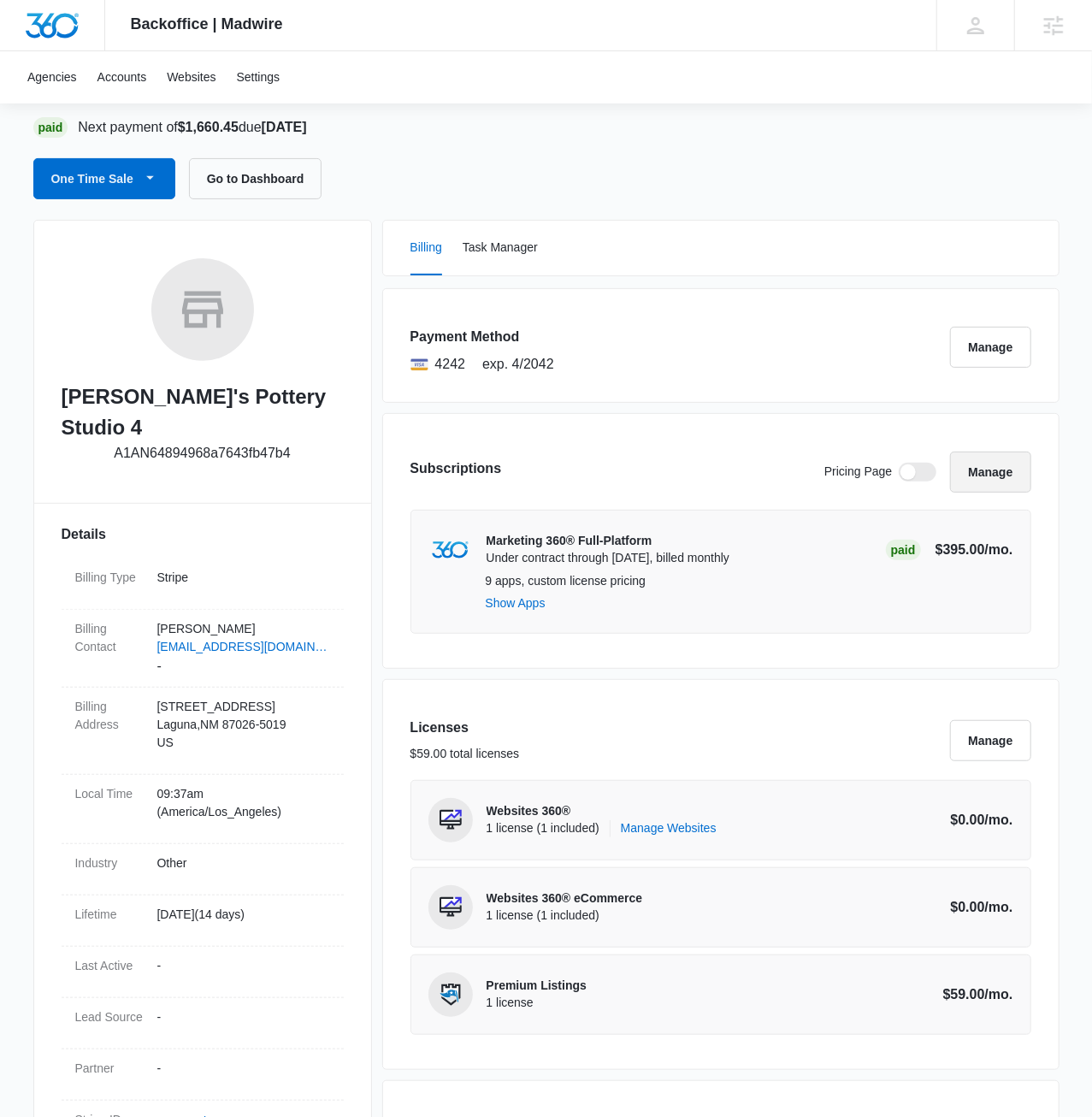
click at [972, 463] on button "Manage" at bounding box center [991, 472] width 80 height 41
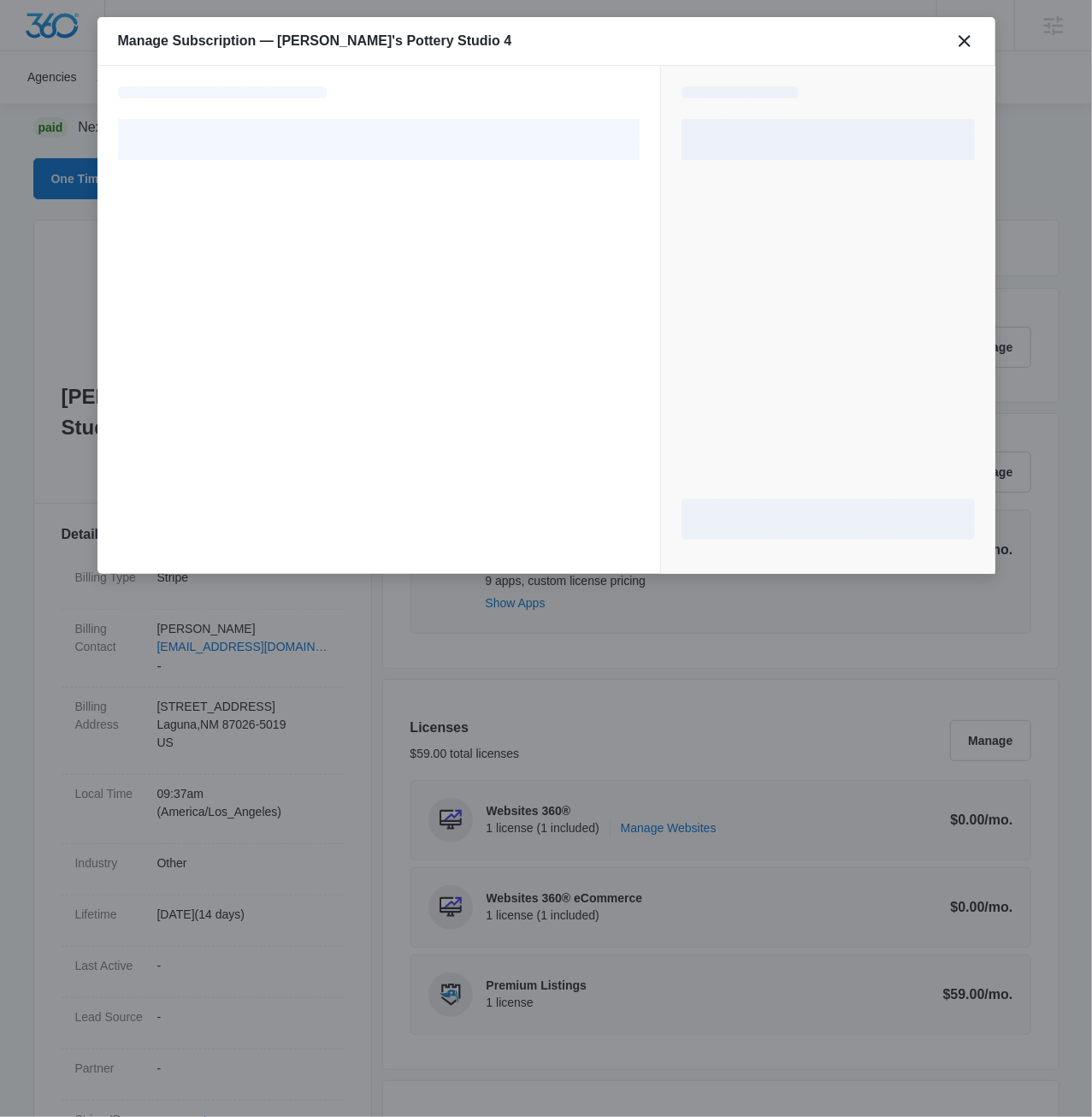
select select "pm_1R4Q5KA4n8RTgNjUyIMGVNo7"
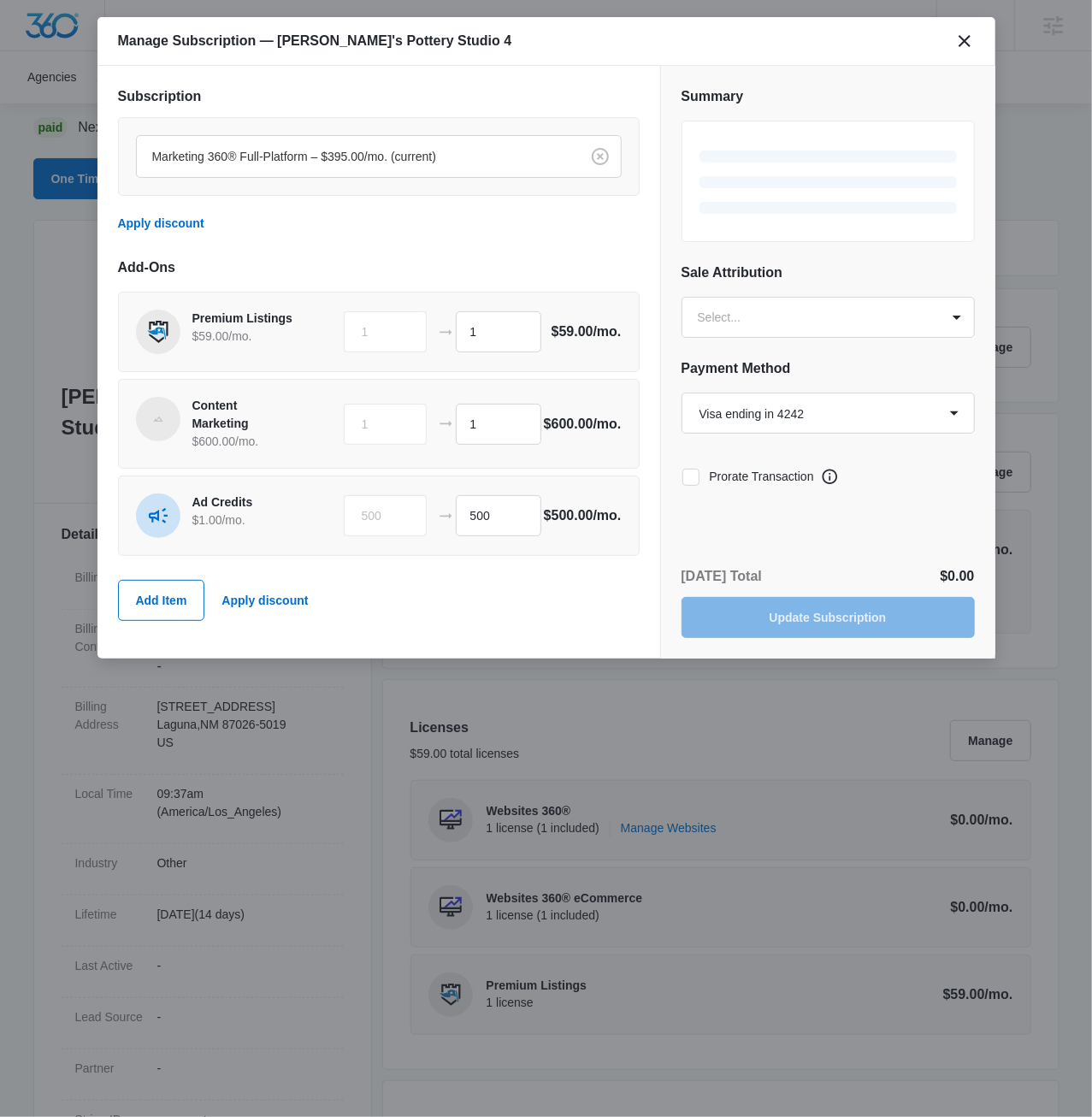
click at [161, 538] on div "Ad Credits $1.00 /mo. 500 500 $500.00 /mo." at bounding box center [379, 515] width 522 height 80
click at [162, 593] on button "Add Item" at bounding box center [161, 601] width 87 height 41
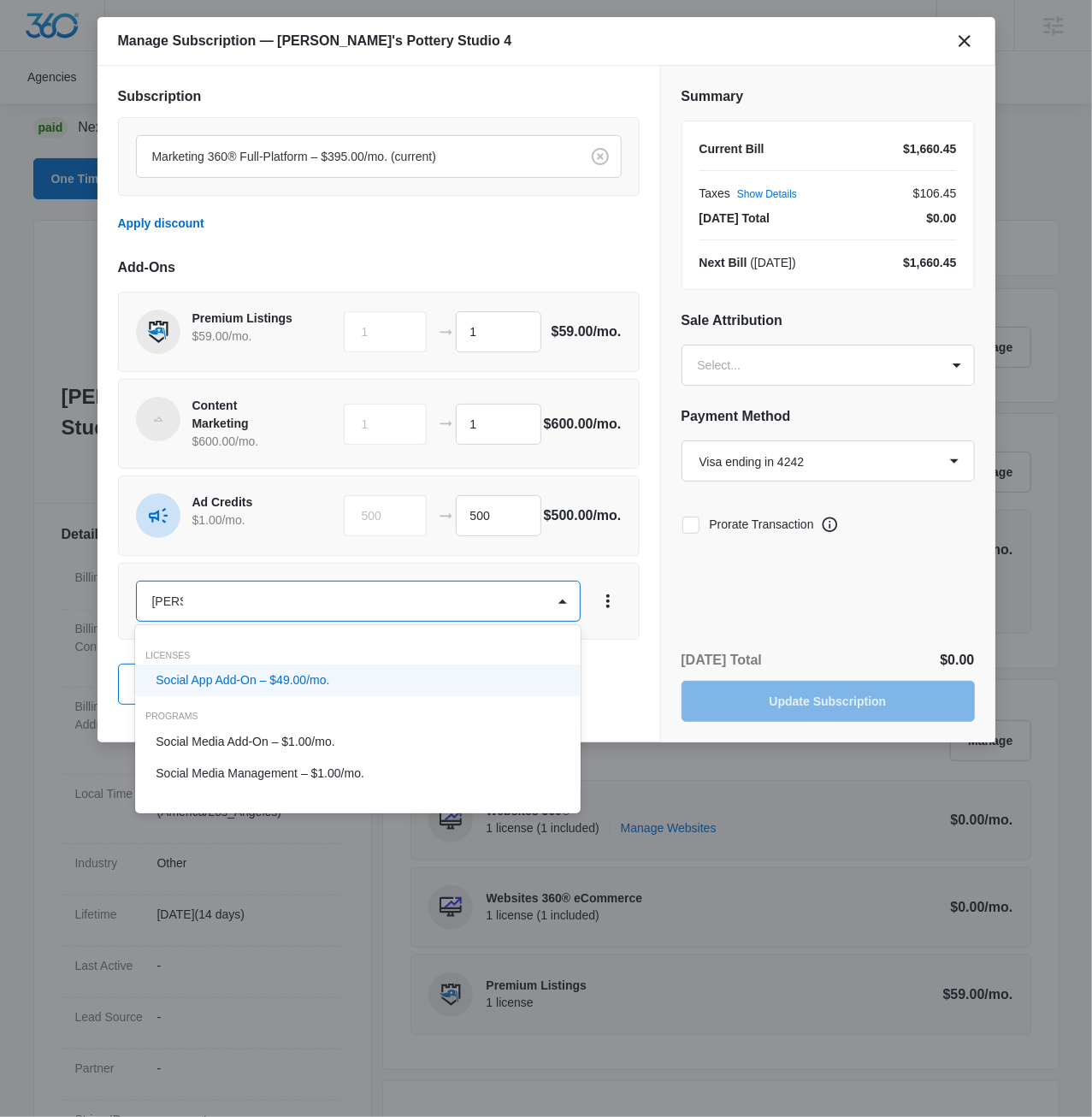
type input "social"
click at [284, 687] on p "Social App Add-On – $49.00/mo." at bounding box center [242, 680] width 174 height 18
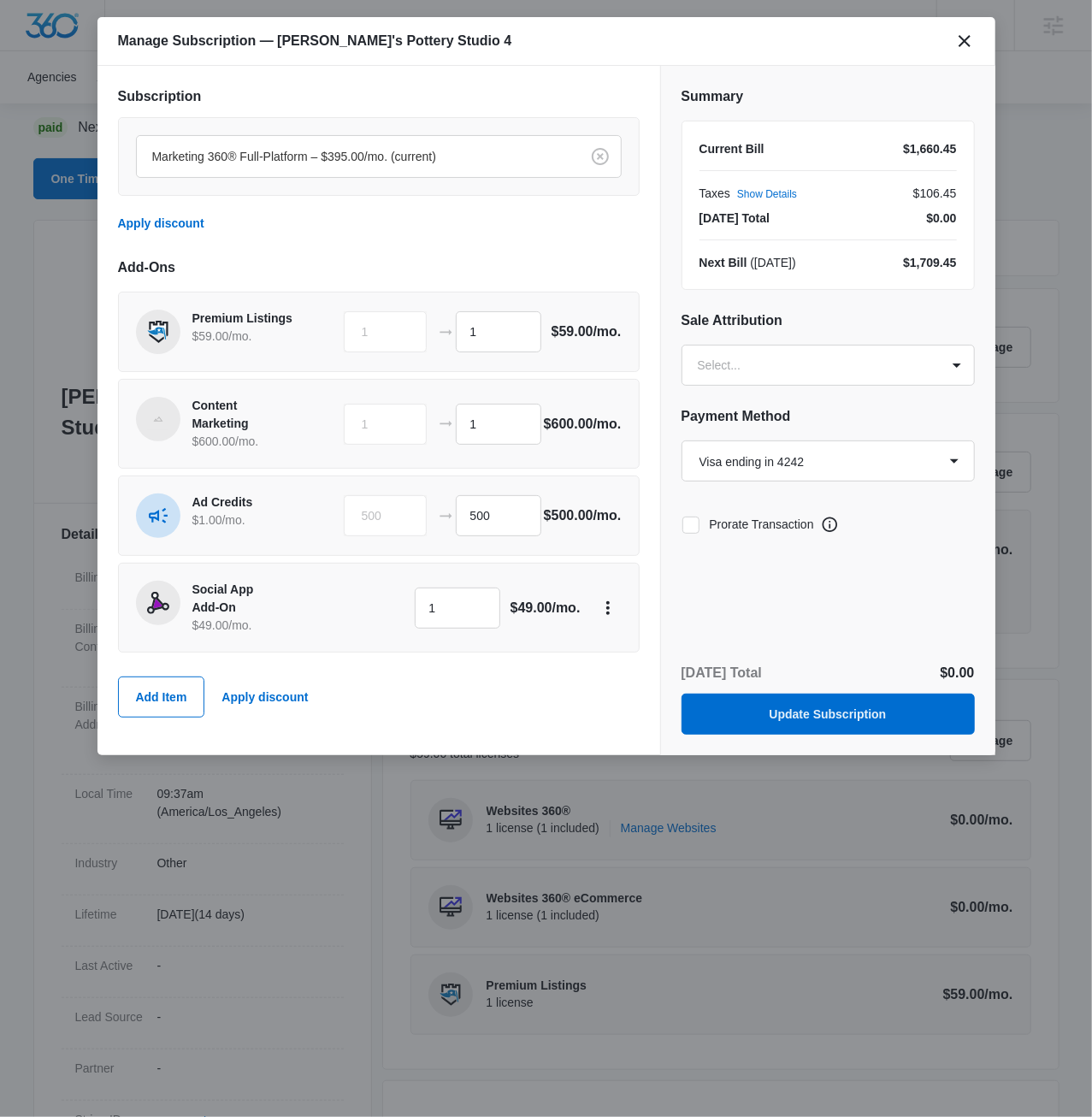
click at [798, 596] on div "Summary Current Bill $1,660.45 Taxes Show Details $106.45 Today’s Total $0.00 N…" at bounding box center [828, 335] width 334 height 539
click at [691, 522] on icon at bounding box center [691, 525] width 15 height 15
click at [683, 524] on input "Prorate Transaction" at bounding box center [682, 524] width 1 height 1
checkbox input "true"
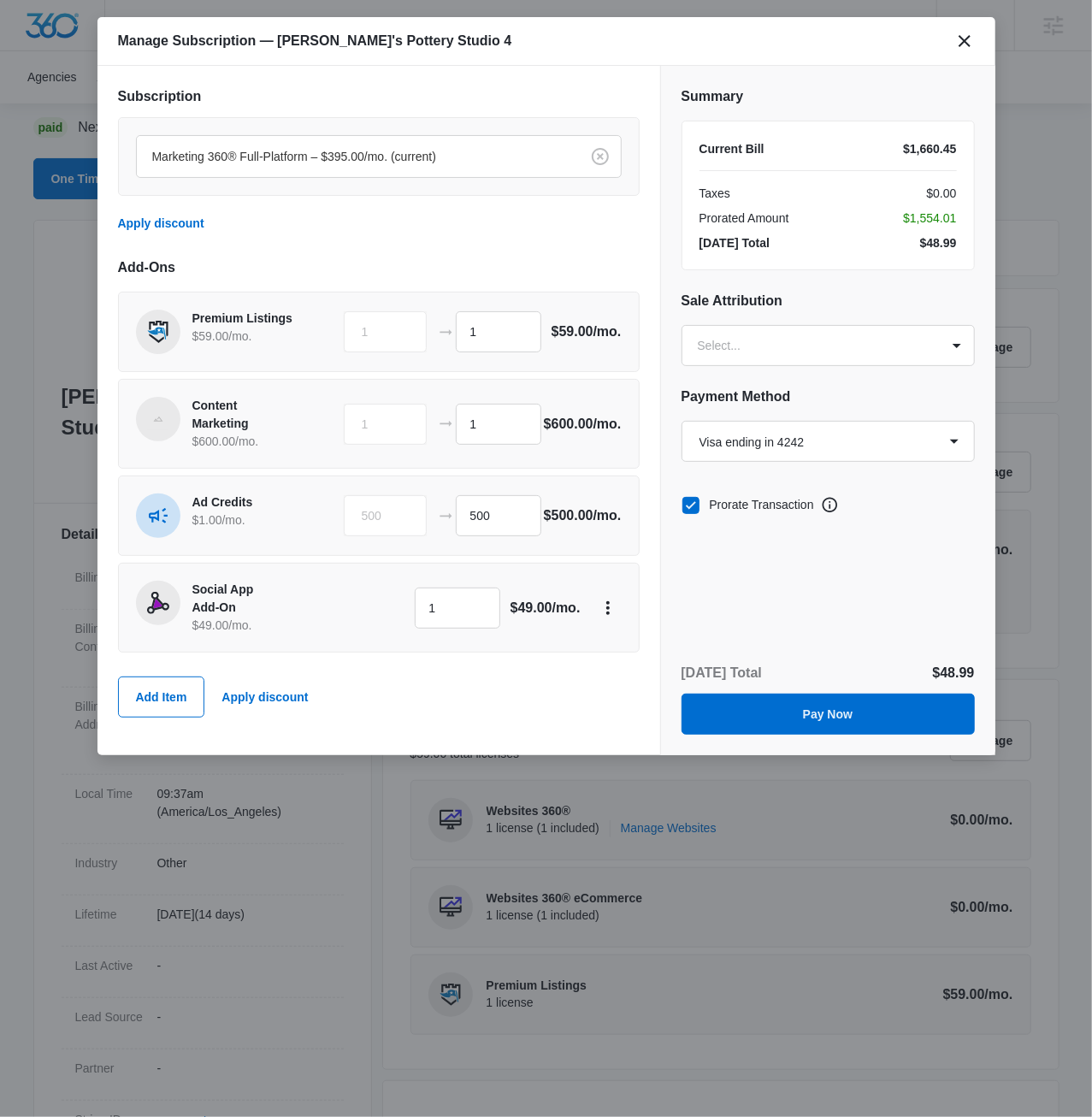
click at [853, 625] on div "Summary Current Bill $1,660.45 Taxes $0.00 Prorated Amount $1,554.01 Today’s To…" at bounding box center [828, 410] width 335 height 689
click at [858, 734] on button "Pay Now" at bounding box center [829, 714] width 294 height 41
